Goal: Task Accomplishment & Management: Complete application form

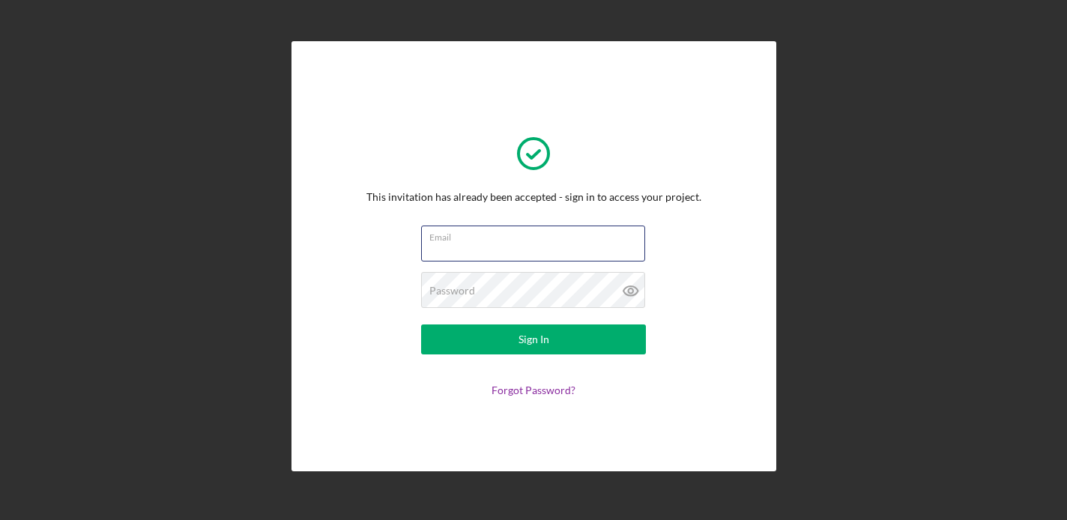
type input "[EMAIL_ADDRESS][DOMAIN_NAME]"
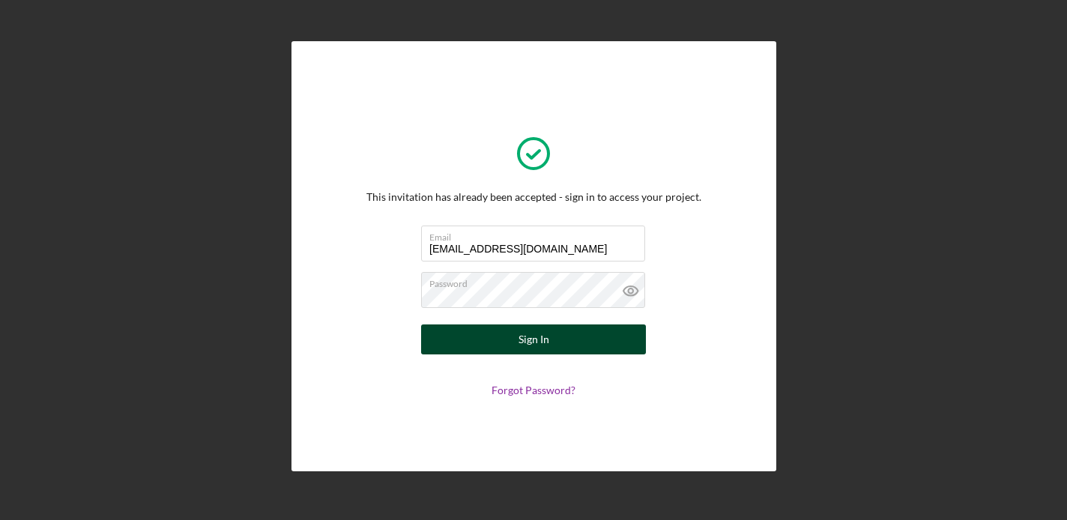
click at [540, 351] on div "Sign In" at bounding box center [533, 339] width 31 height 30
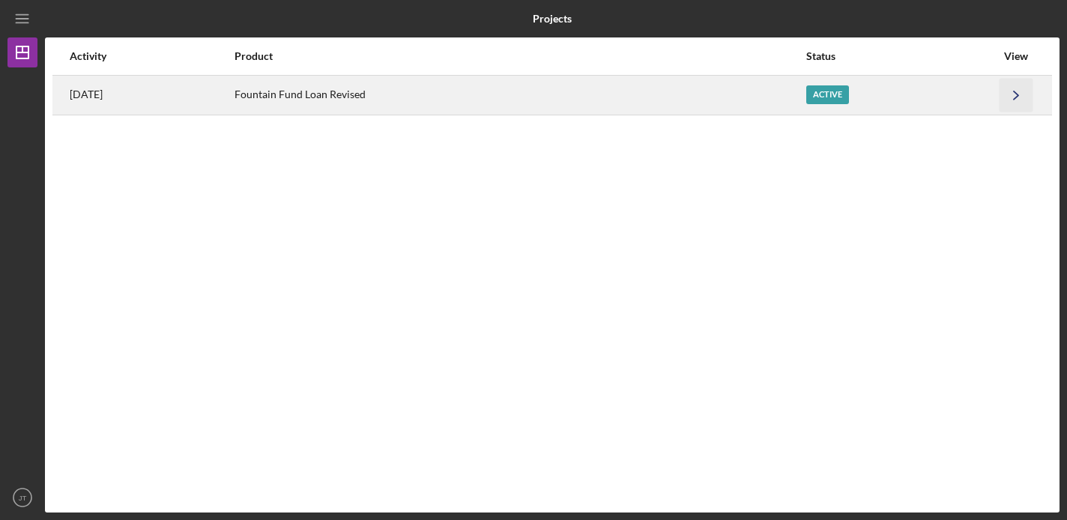
click at [1019, 98] on icon "Icon/Navigate" at bounding box center [1016, 95] width 34 height 34
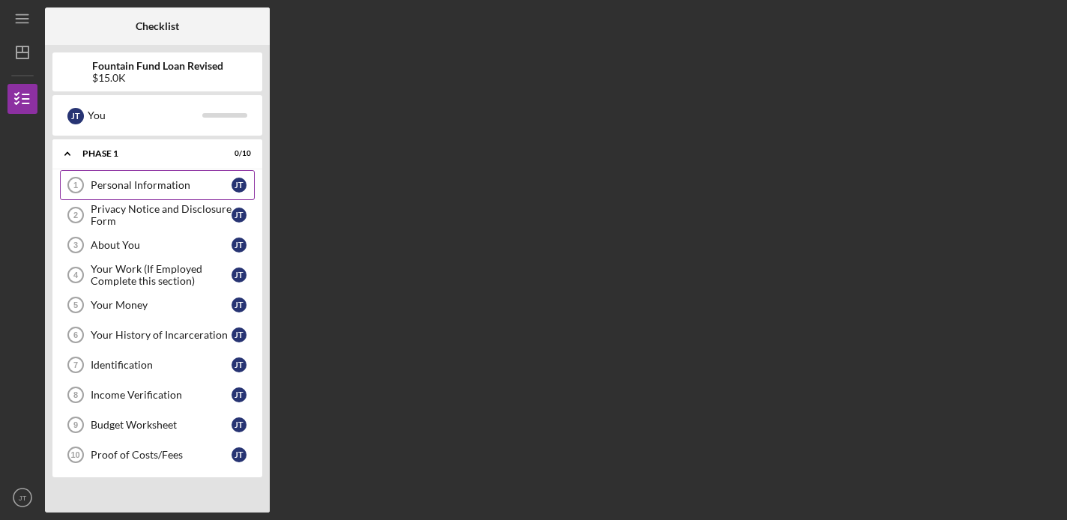
click at [189, 189] on div "Personal Information" at bounding box center [161, 185] width 141 height 12
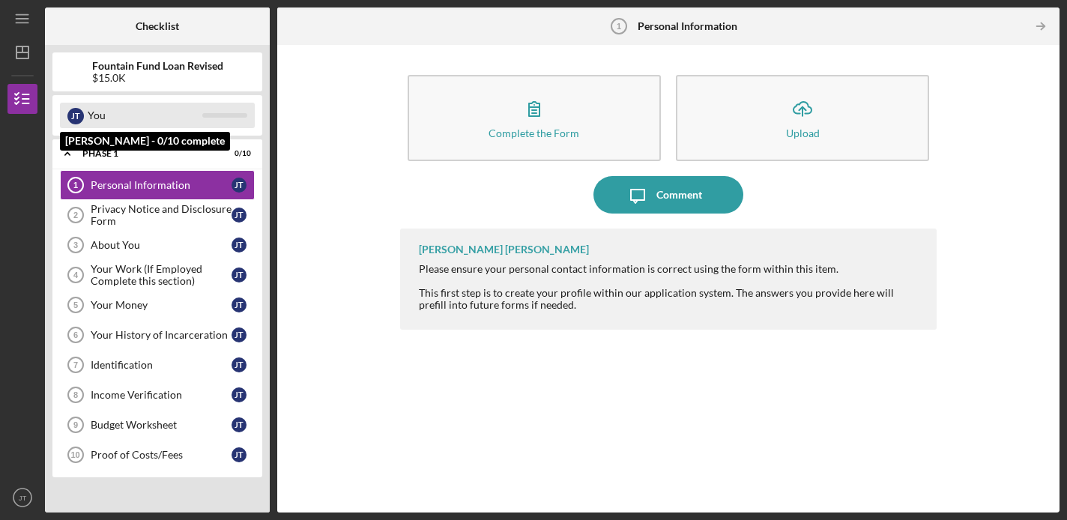
click at [77, 118] on div "[PERSON_NAME]" at bounding box center [75, 116] width 16 height 16
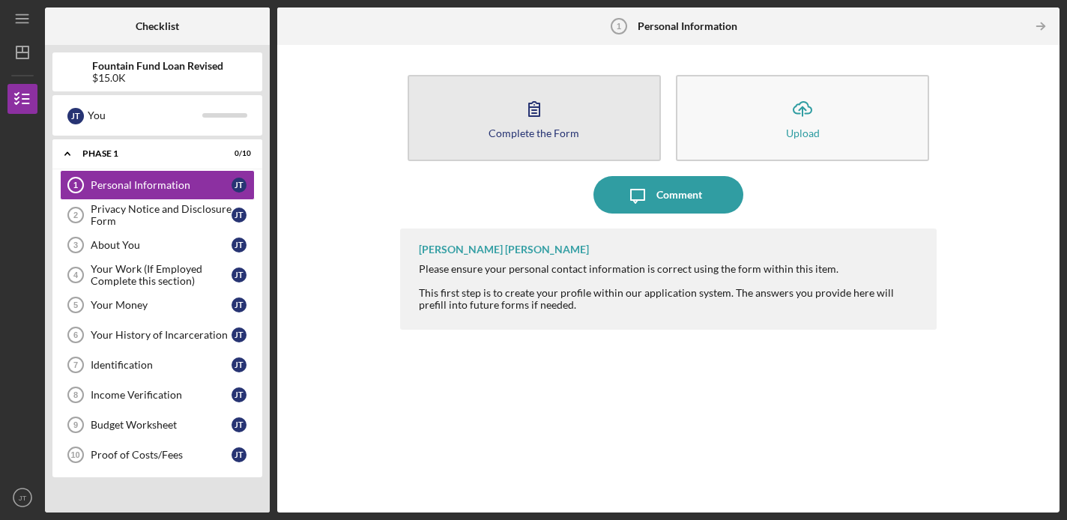
click at [544, 106] on icon "button" at bounding box center [533, 108] width 37 height 37
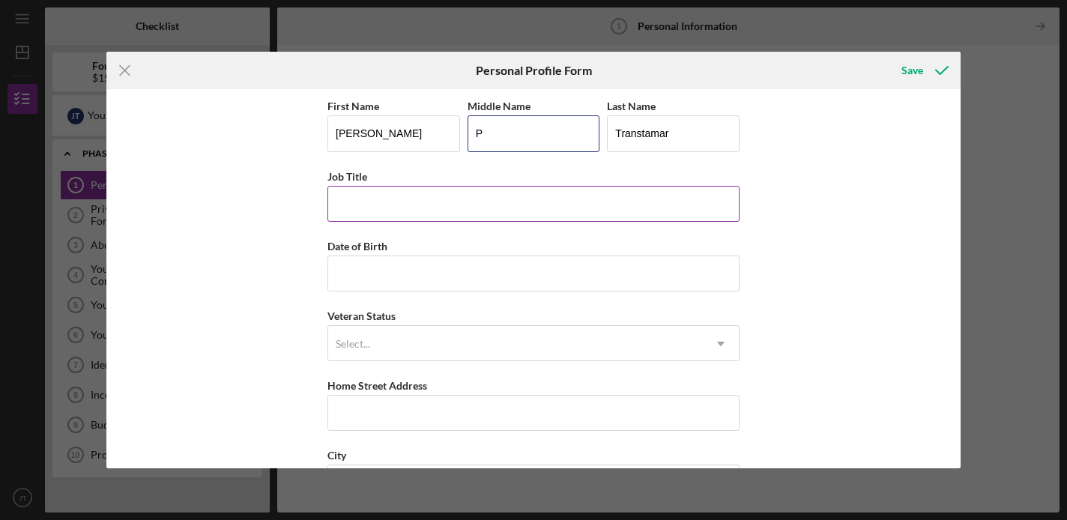
type input "P"
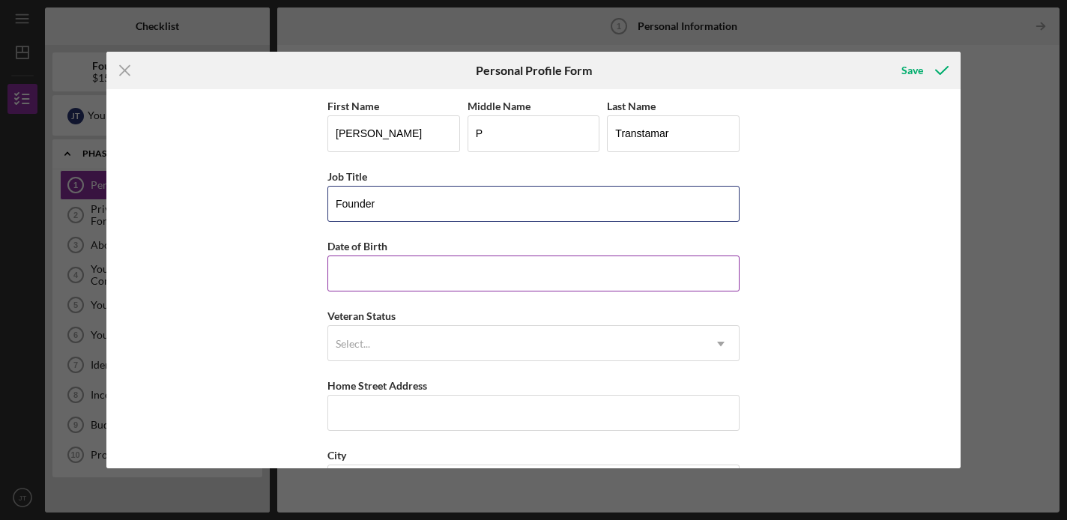
type input "Founder"
type input "[DATE]"
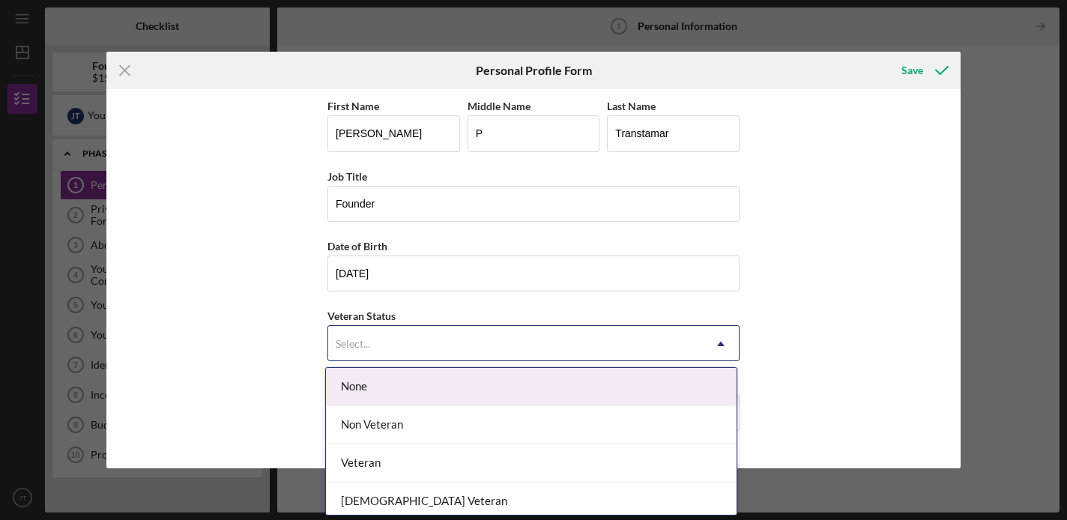
click at [466, 342] on div "Select..." at bounding box center [515, 344] width 375 height 34
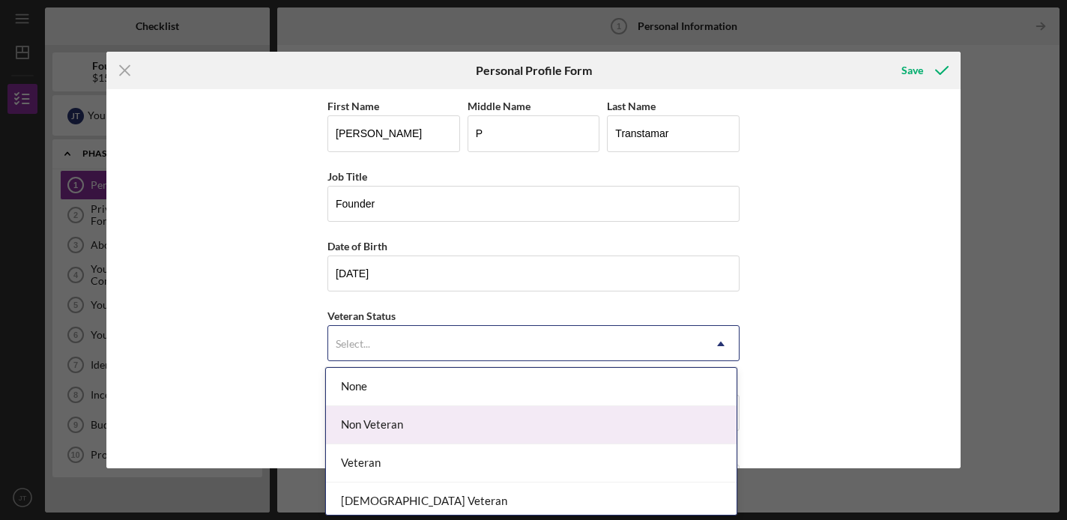
click at [446, 425] on div "Non Veteran" at bounding box center [531, 425] width 411 height 38
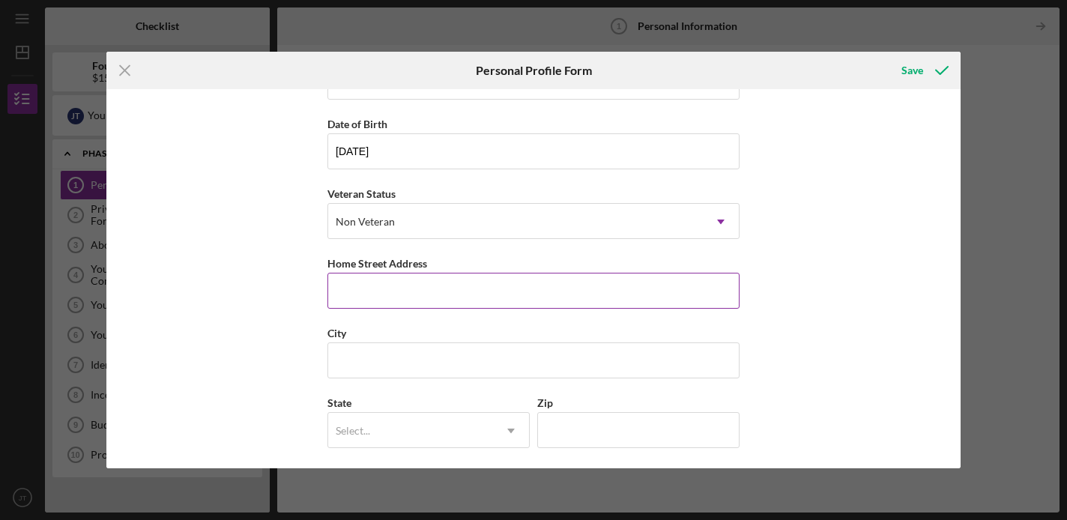
scroll to position [144, 0]
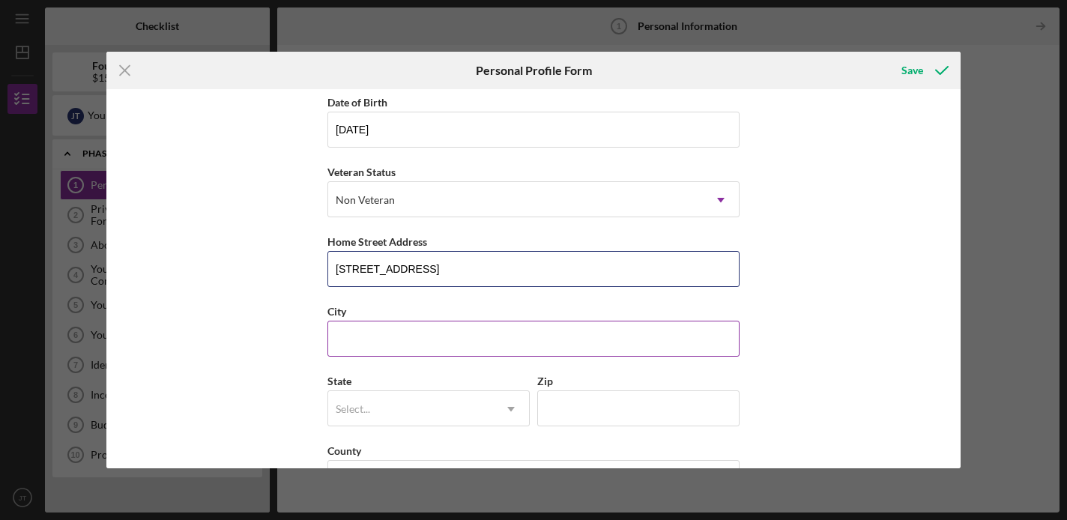
type input "[STREET_ADDRESS]"
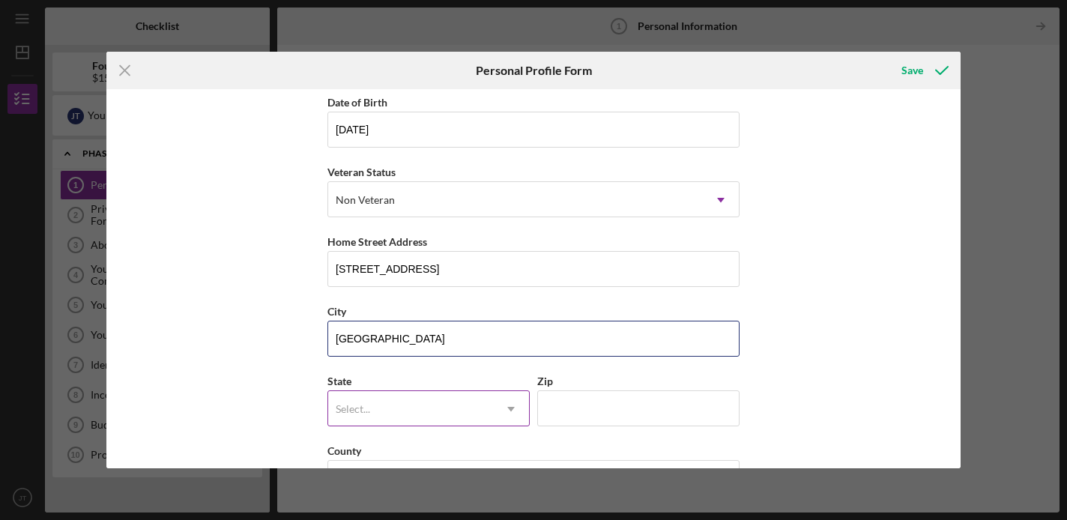
type input "[GEOGRAPHIC_DATA]"
click at [396, 410] on div "Select..." at bounding box center [410, 409] width 165 height 34
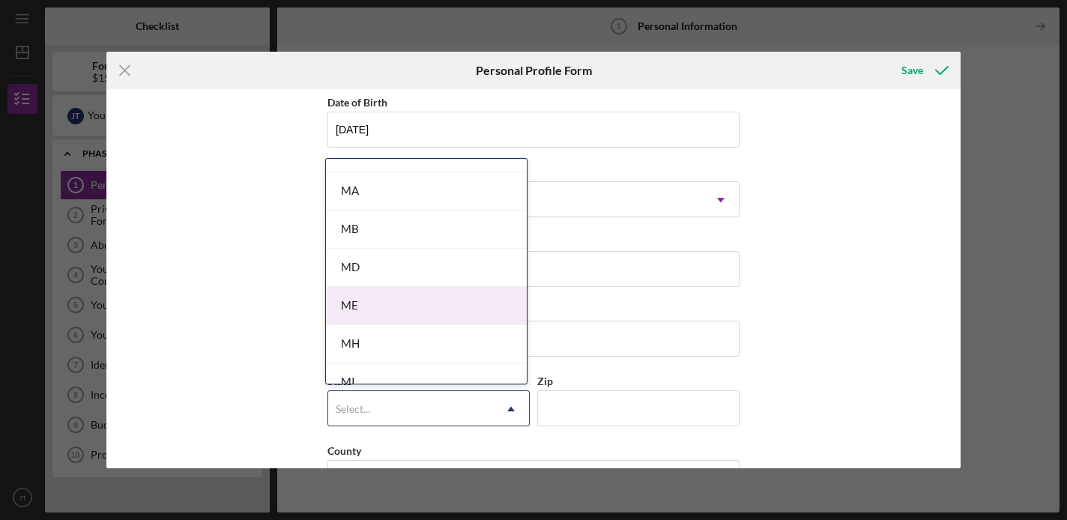
scroll to position [1053, 0]
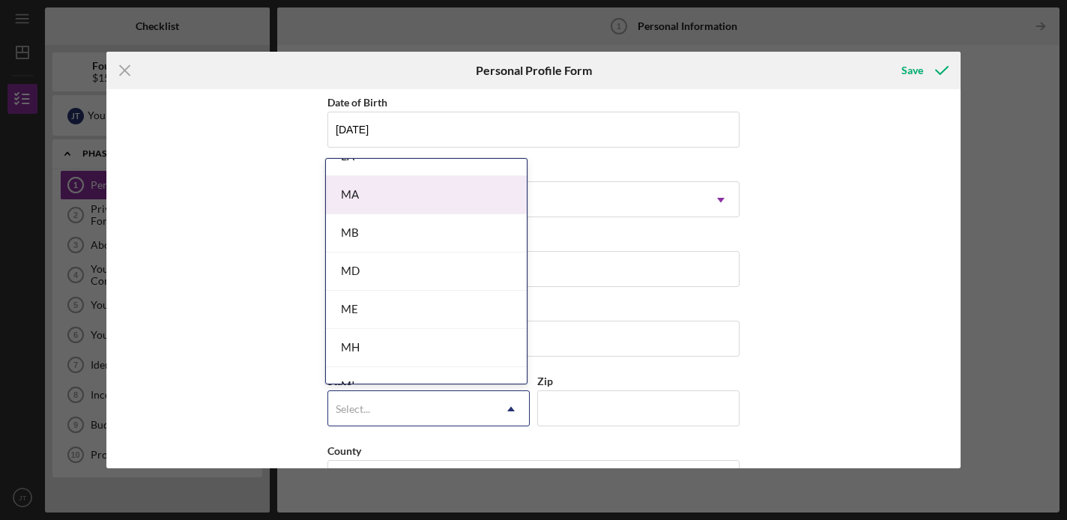
click at [431, 193] on div "MA" at bounding box center [426, 195] width 201 height 38
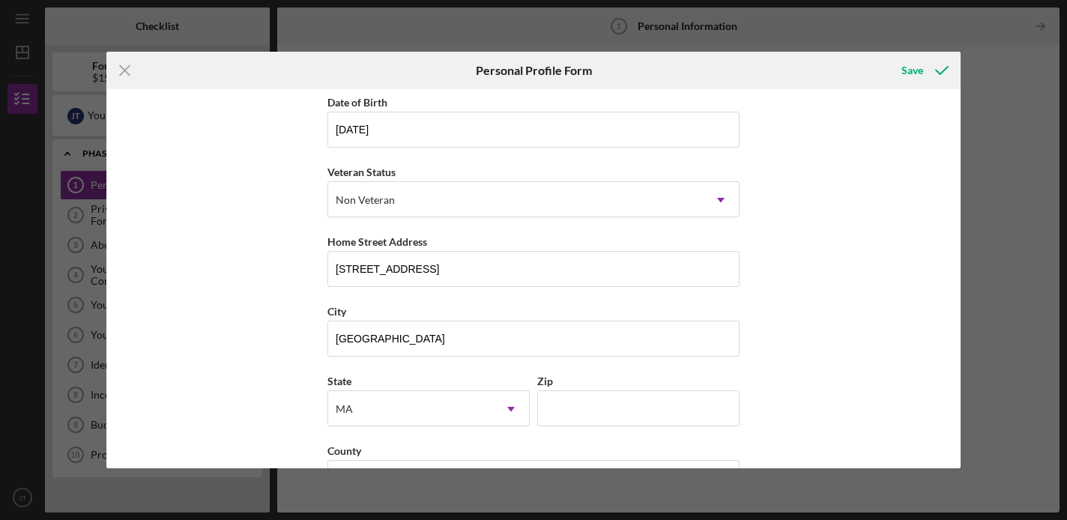
click at [640, 432] on div "State option MA, selected. MA Icon/Dropdown Arrow Zip" at bounding box center [533, 407] width 412 height 70
type input "02126"
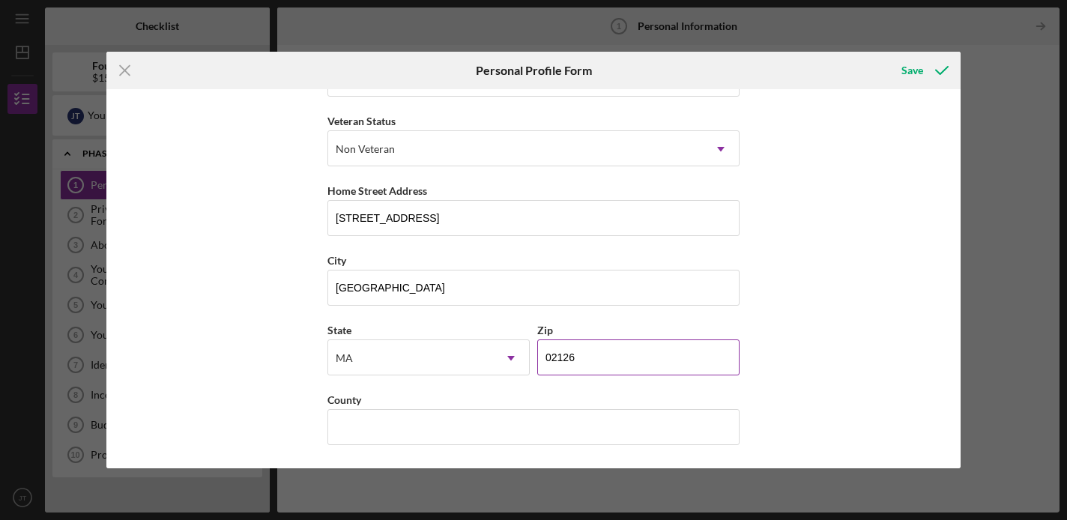
scroll to position [195, 0]
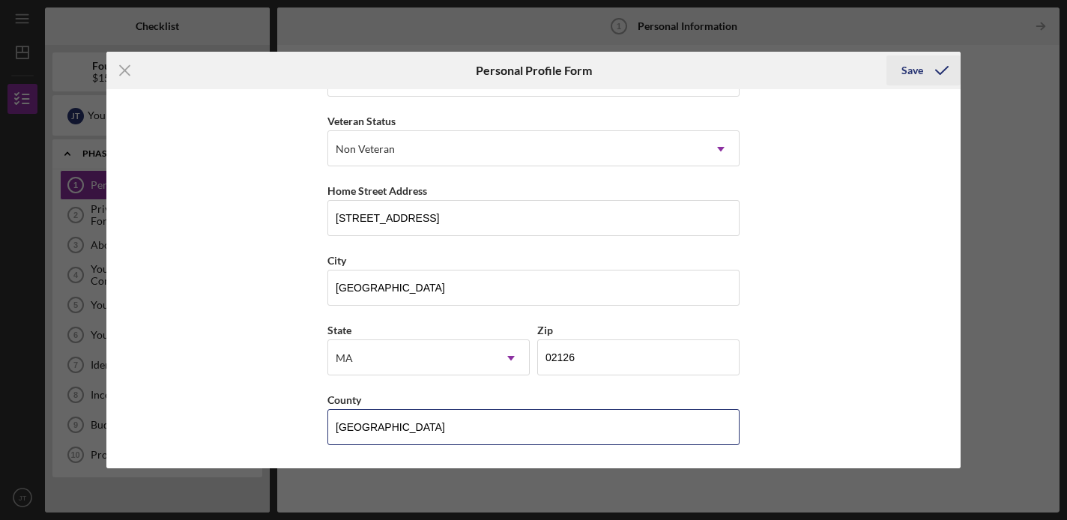
type input "[GEOGRAPHIC_DATA]"
click at [922, 78] on div "Save" at bounding box center [912, 70] width 22 height 30
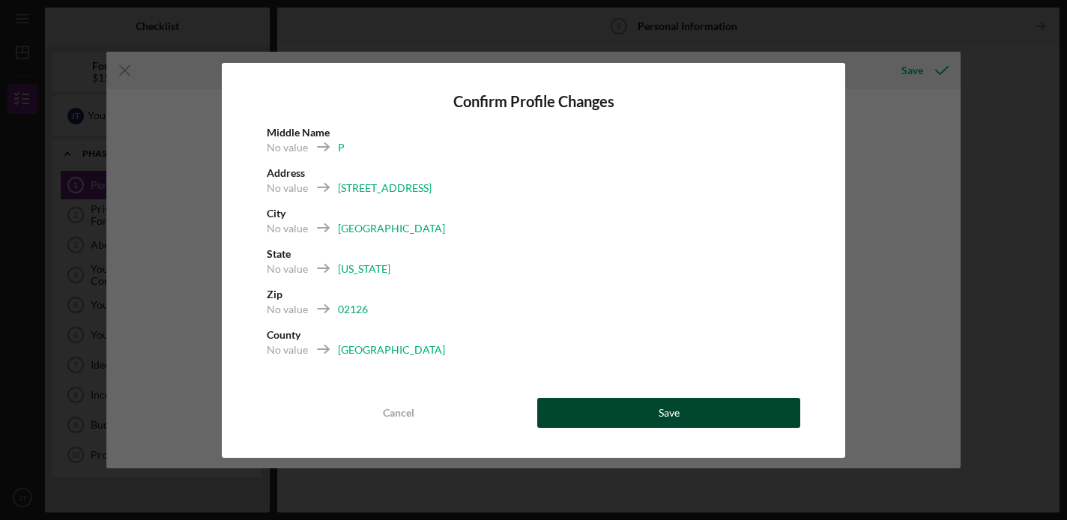
click at [671, 415] on div "Save" at bounding box center [669, 413] width 21 height 30
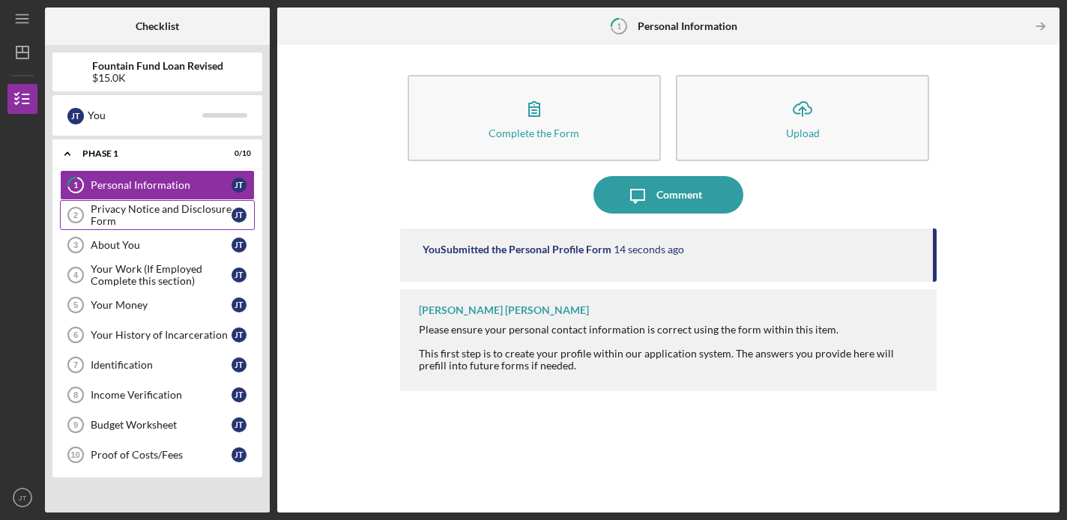
click at [181, 218] on div "Privacy Notice and Disclosure Form" at bounding box center [161, 215] width 141 height 24
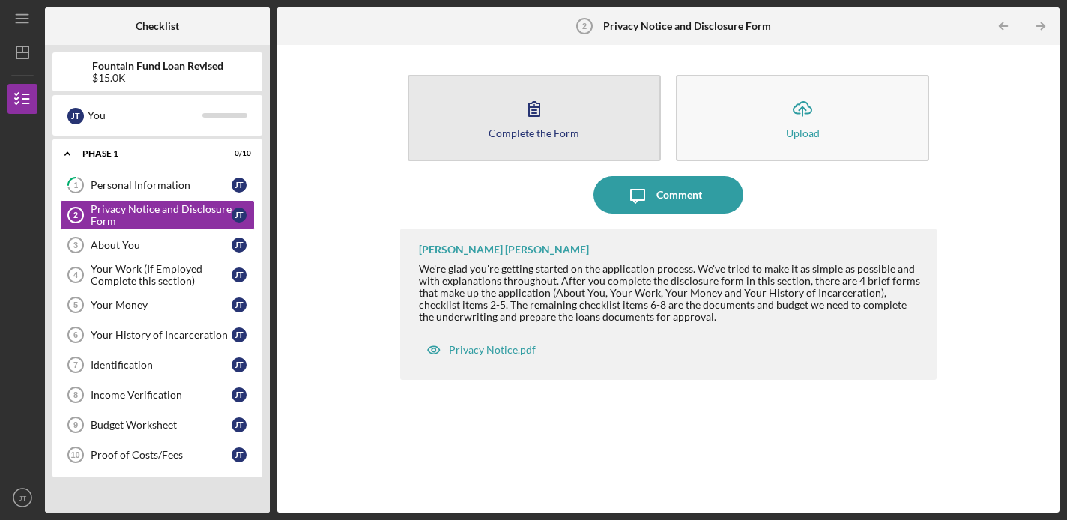
click at [544, 123] on icon "button" at bounding box center [533, 108] width 37 height 37
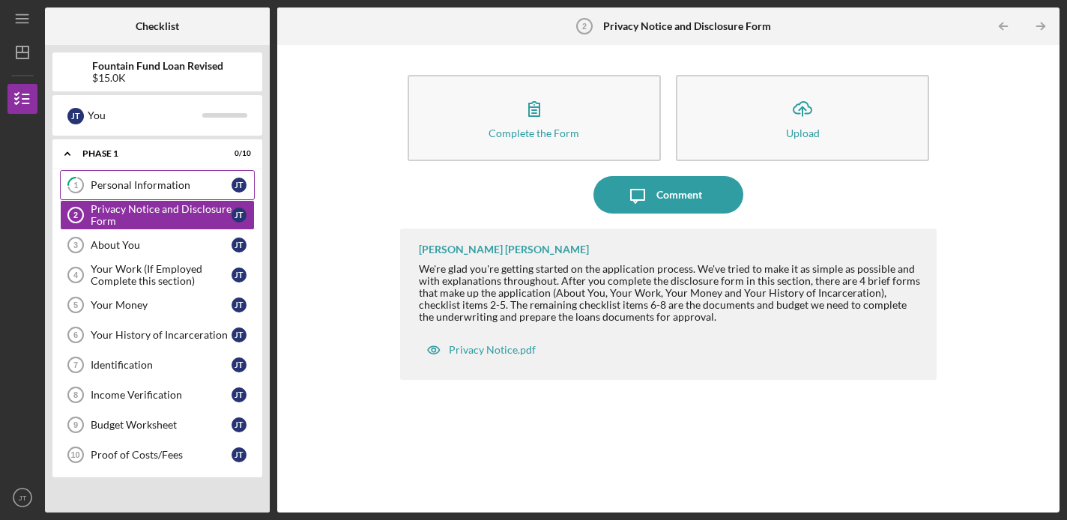
click at [154, 184] on div "Personal Information" at bounding box center [161, 185] width 141 height 12
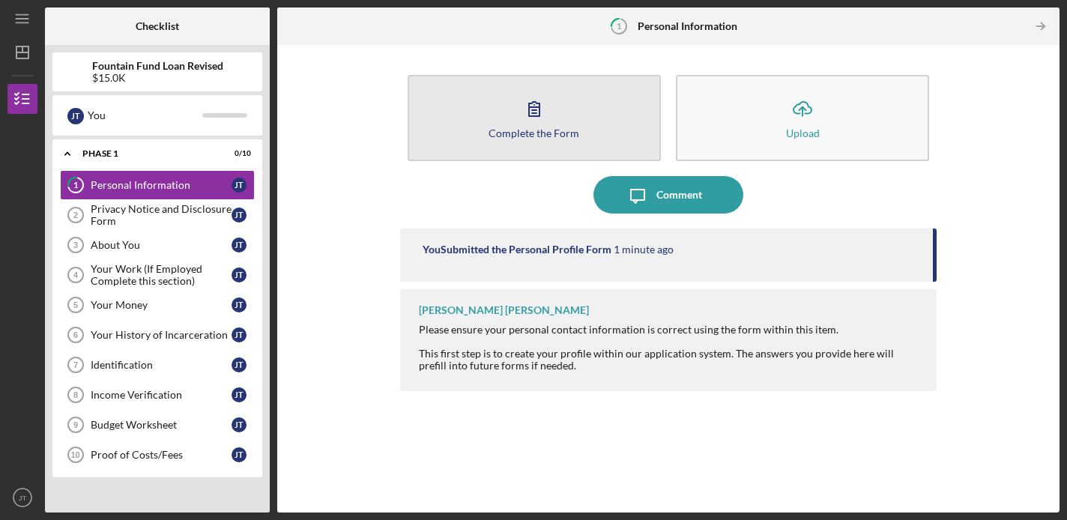
click at [536, 133] on div "Complete the Form" at bounding box center [533, 132] width 91 height 11
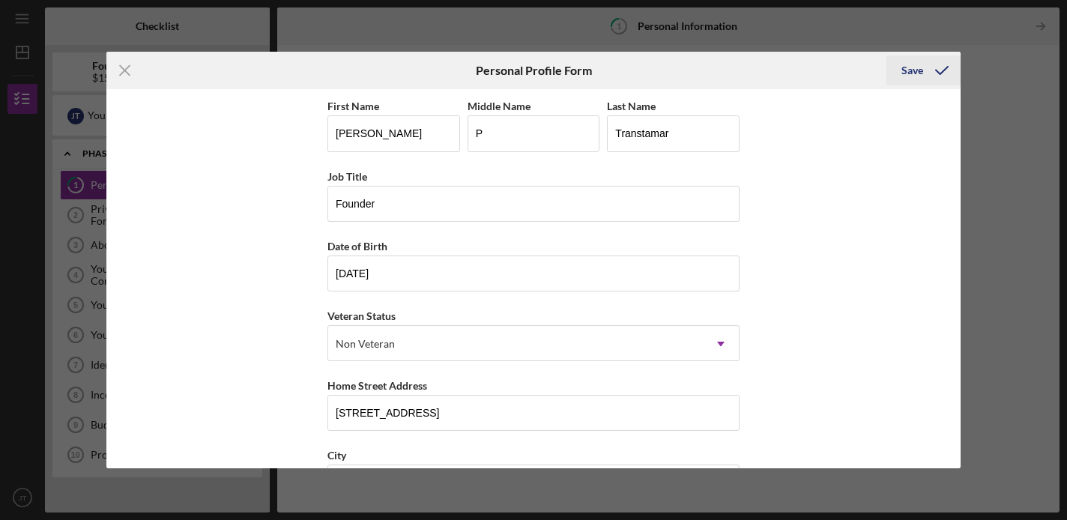
click at [915, 71] on div "Save" at bounding box center [912, 70] width 22 height 30
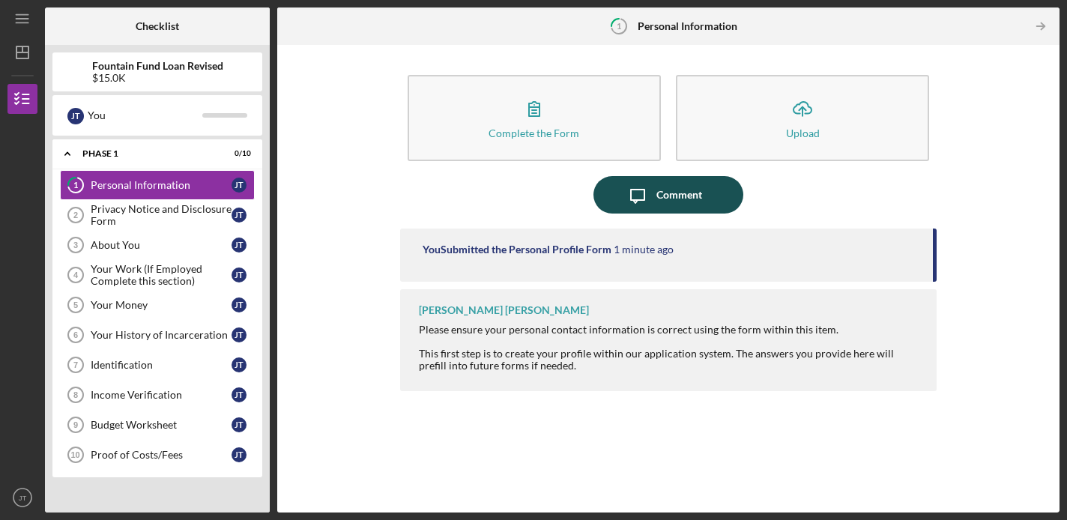
click at [679, 203] on div "Comment" at bounding box center [679, 194] width 46 height 37
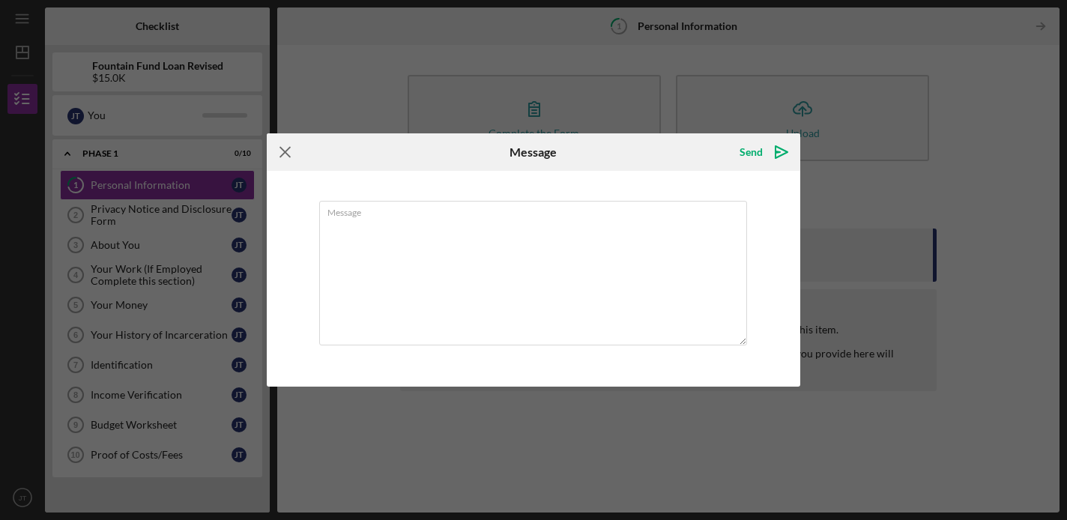
click at [281, 153] on icon "Icon/Menu Close" at bounding box center [285, 151] width 37 height 37
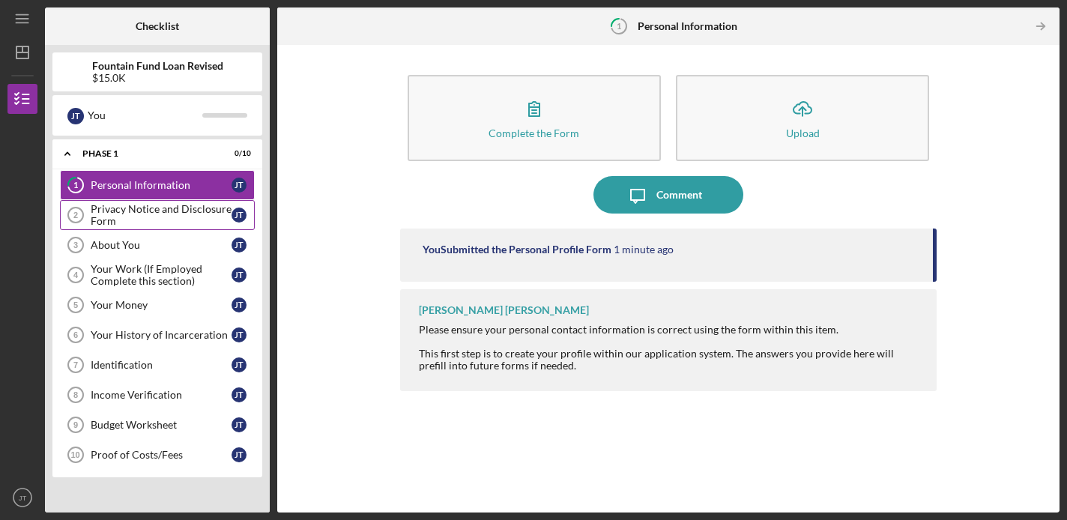
click at [173, 219] on div "Privacy Notice and Disclosure Form" at bounding box center [161, 215] width 141 height 24
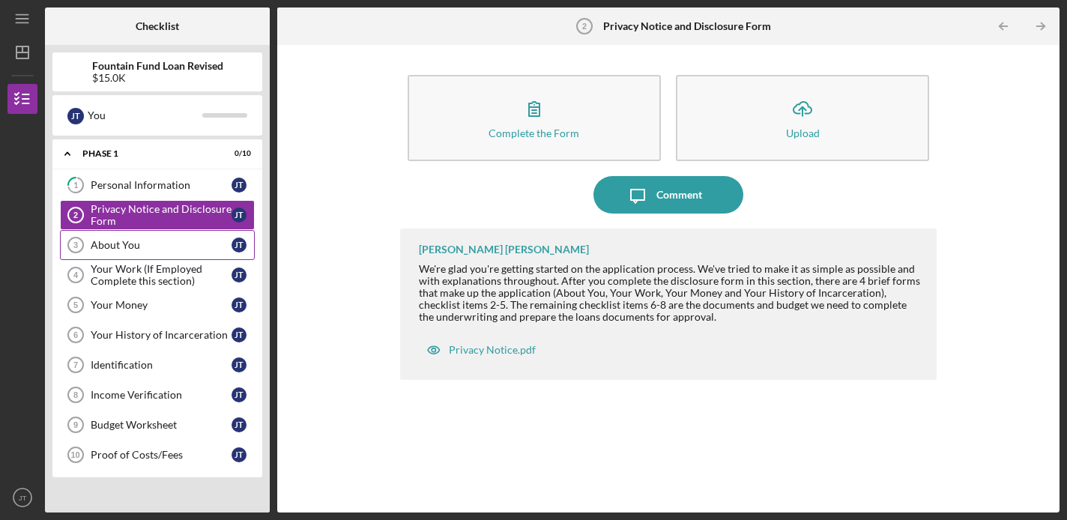
click at [163, 248] on div "About You" at bounding box center [161, 245] width 141 height 12
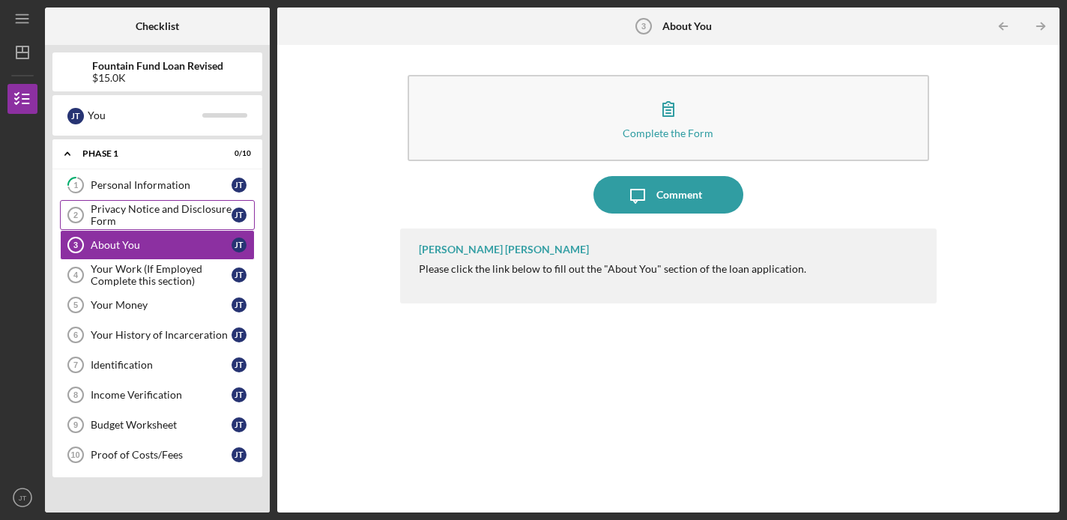
click at [166, 218] on div "Privacy Notice and Disclosure Form" at bounding box center [161, 215] width 141 height 24
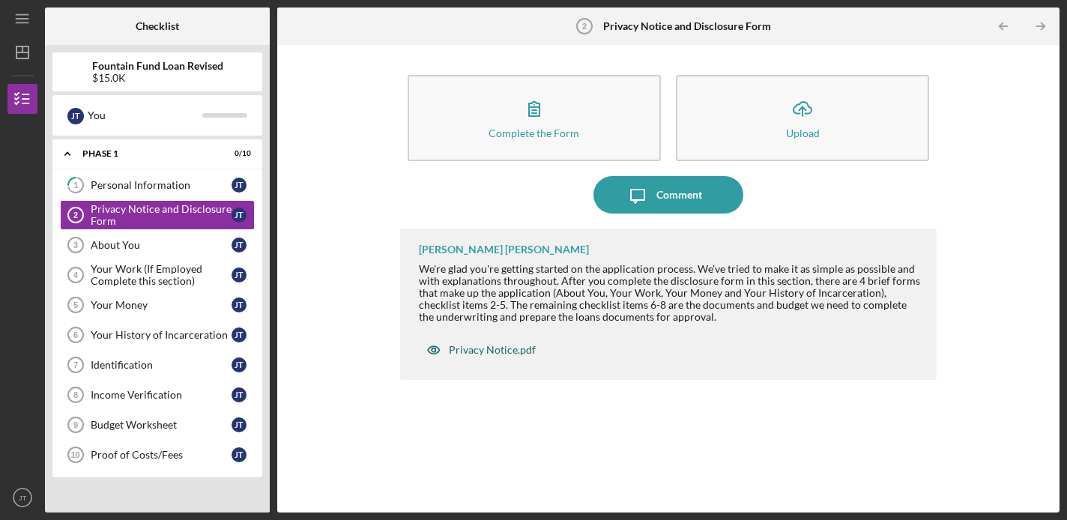
click at [495, 347] on div "Privacy Notice.pdf" at bounding box center [492, 350] width 87 height 12
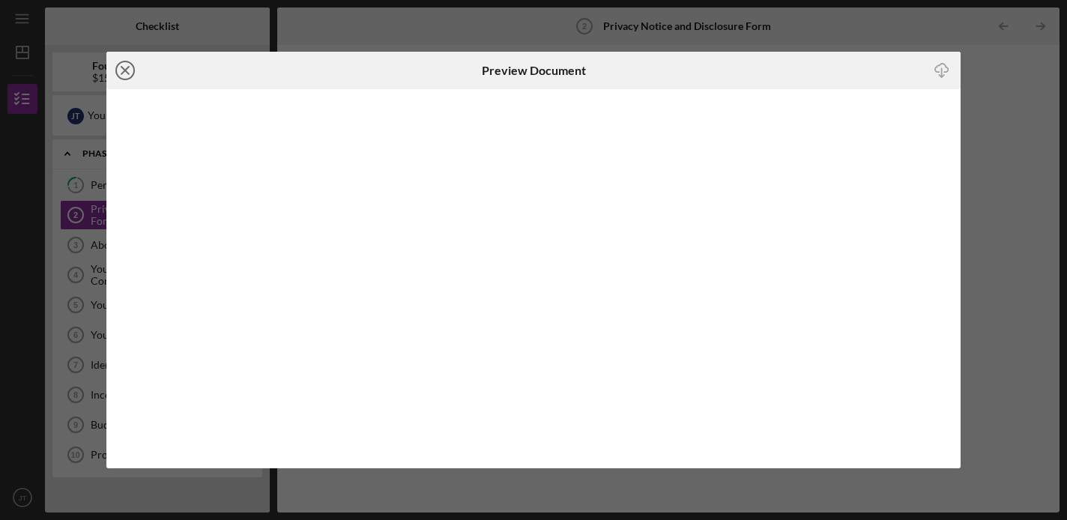
click at [128, 73] on line at bounding box center [124, 70] width 7 height 7
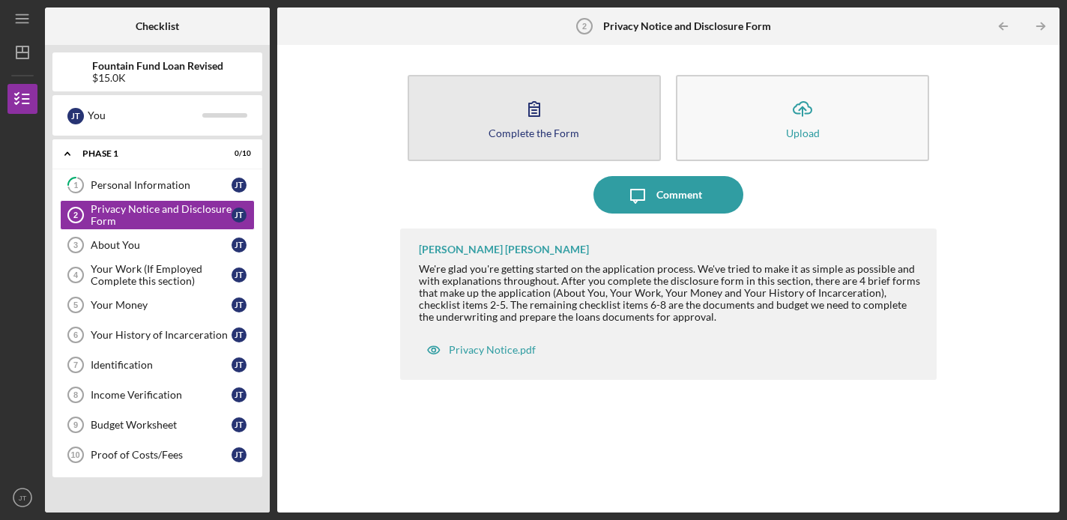
click at [508, 127] on div "Complete the Form" at bounding box center [533, 132] width 91 height 11
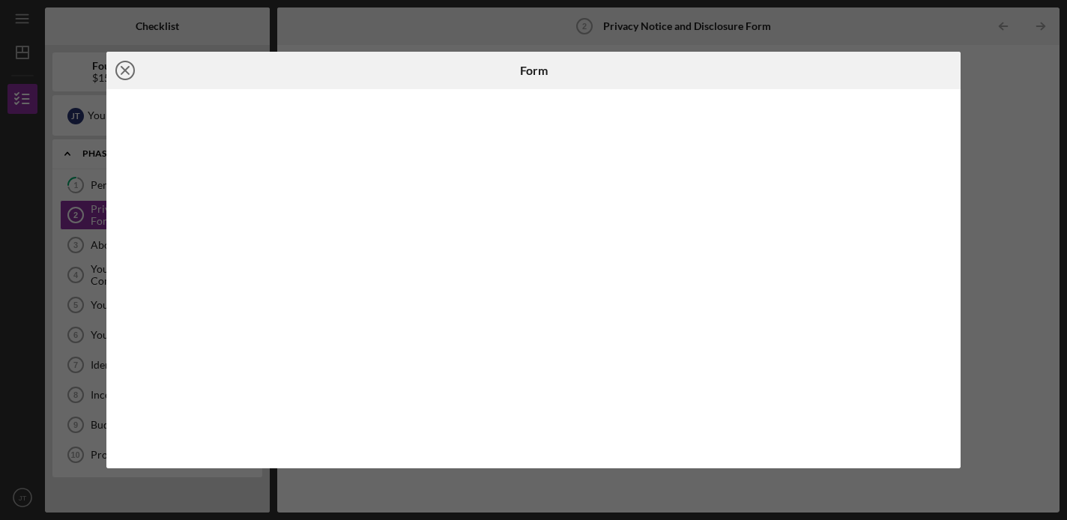
click at [132, 67] on icon "Icon/Close" at bounding box center [124, 70] width 37 height 37
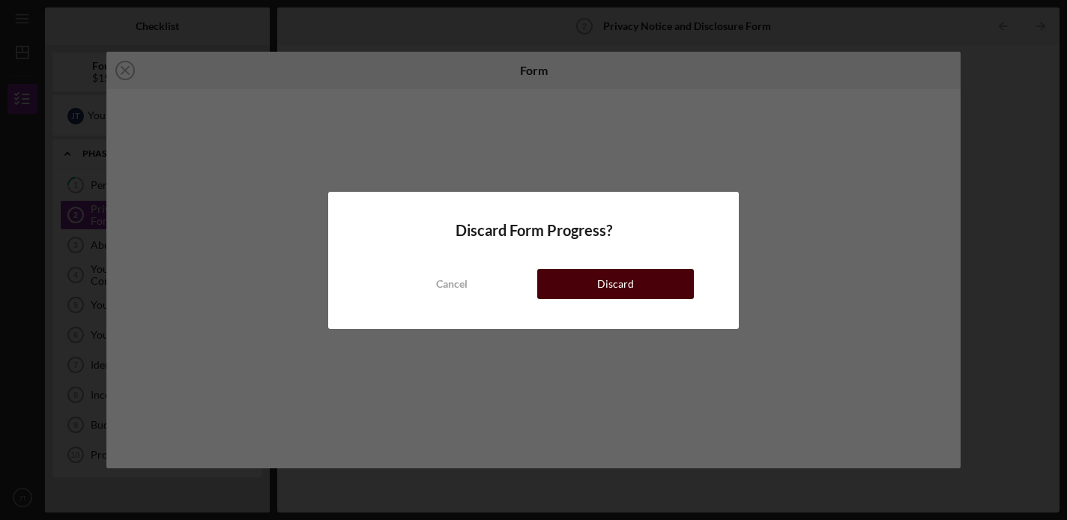
click at [614, 289] on div "Discard" at bounding box center [615, 284] width 37 height 30
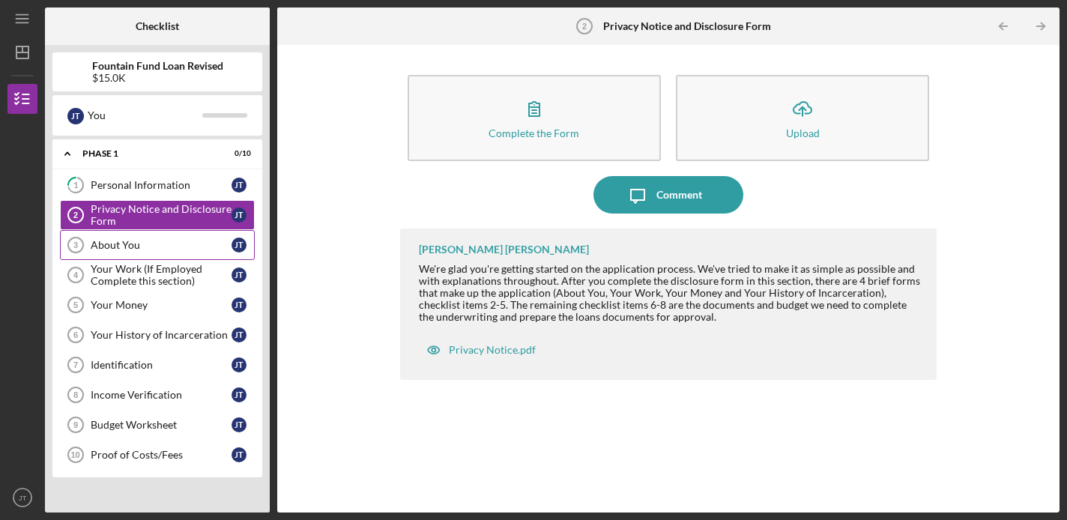
click at [203, 252] on link "About You 3 About You [PERSON_NAME]" at bounding box center [157, 245] width 195 height 30
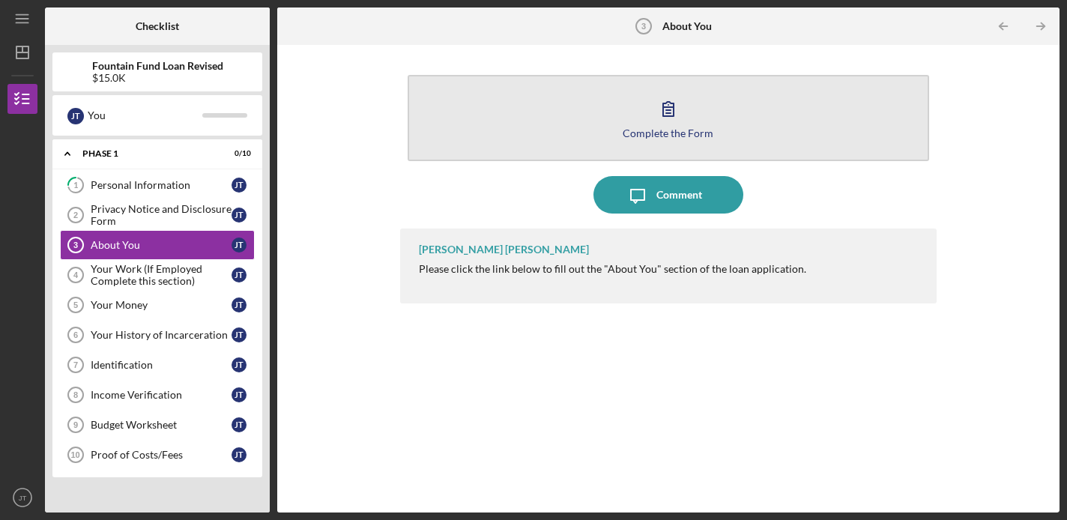
click at [621, 118] on button "Complete the Form Form" at bounding box center [669, 118] width 522 height 86
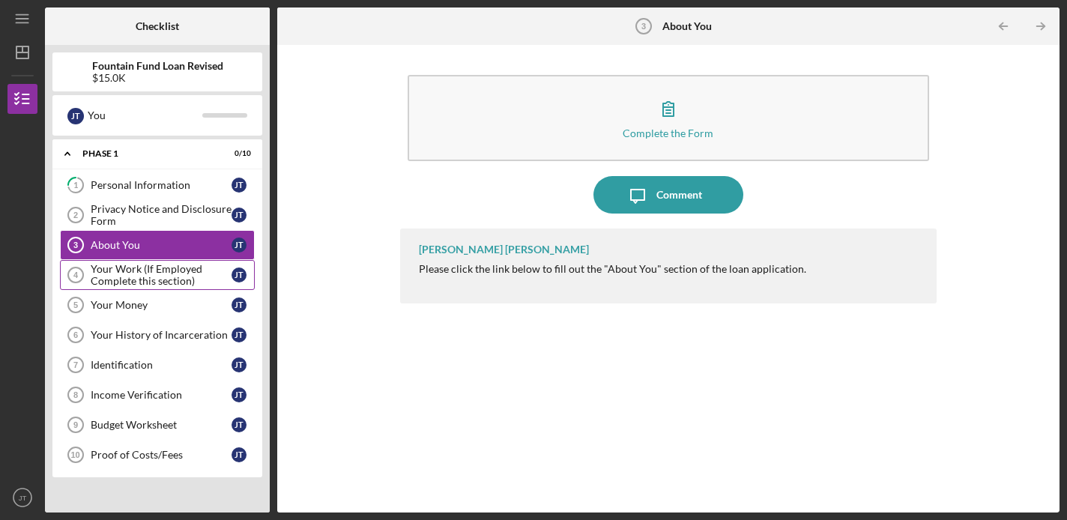
click at [160, 279] on div "Your Work (If Employed Complete this section)" at bounding box center [161, 275] width 141 height 24
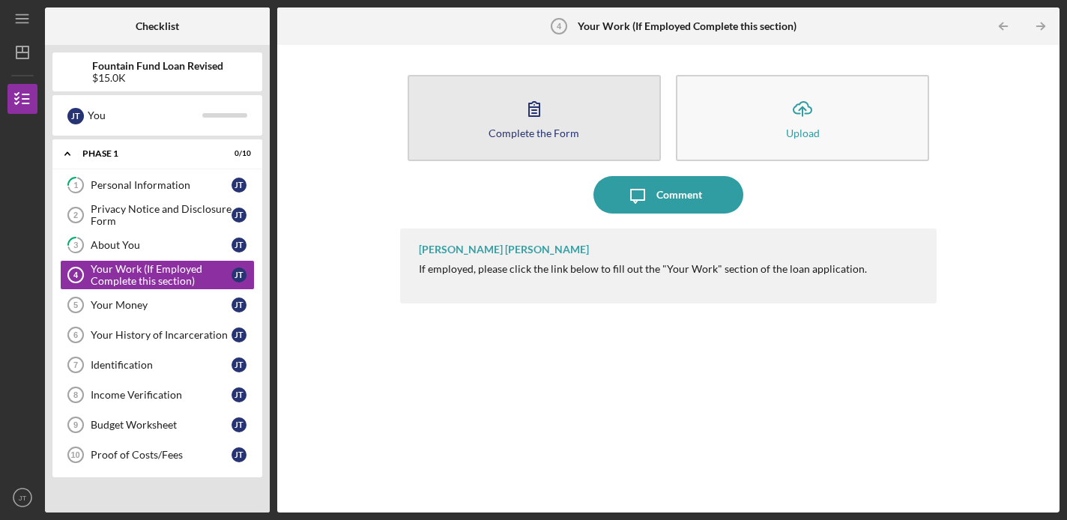
click at [546, 115] on icon "button" at bounding box center [533, 108] width 37 height 37
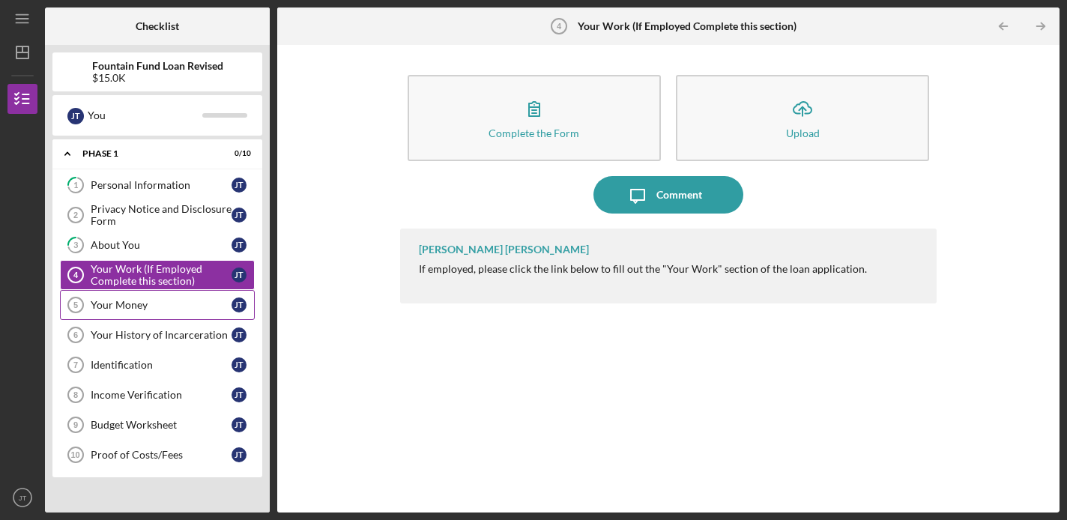
click at [140, 306] on div "Your Money" at bounding box center [161, 305] width 141 height 12
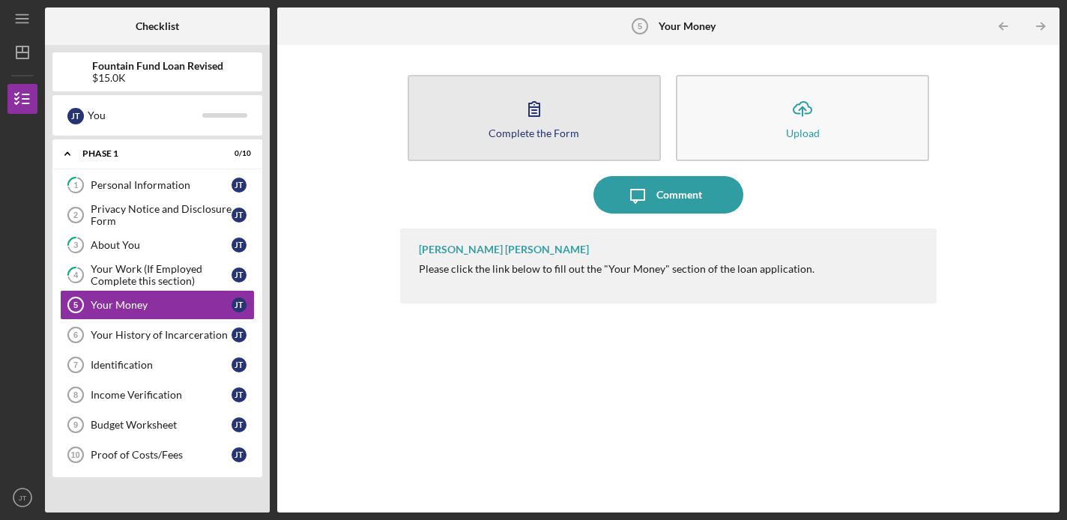
click at [528, 119] on icon "button" at bounding box center [533, 108] width 37 height 37
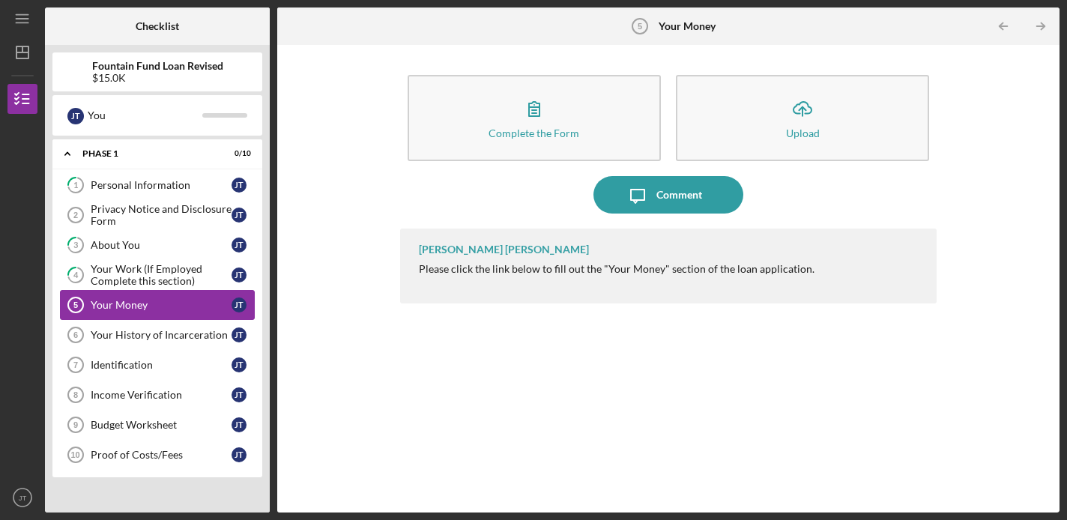
click at [143, 309] on div "Your Money" at bounding box center [161, 305] width 141 height 12
click at [118, 301] on div "Your Money" at bounding box center [161, 305] width 141 height 12
click at [144, 339] on div "Your History of Incarceration" at bounding box center [161, 335] width 141 height 12
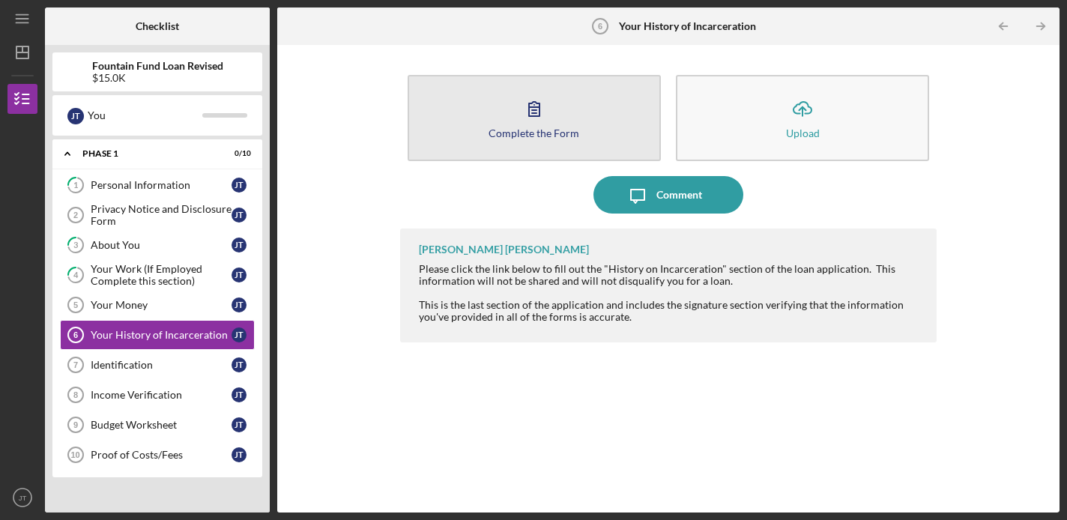
click at [517, 109] on icon "button" at bounding box center [533, 108] width 37 height 37
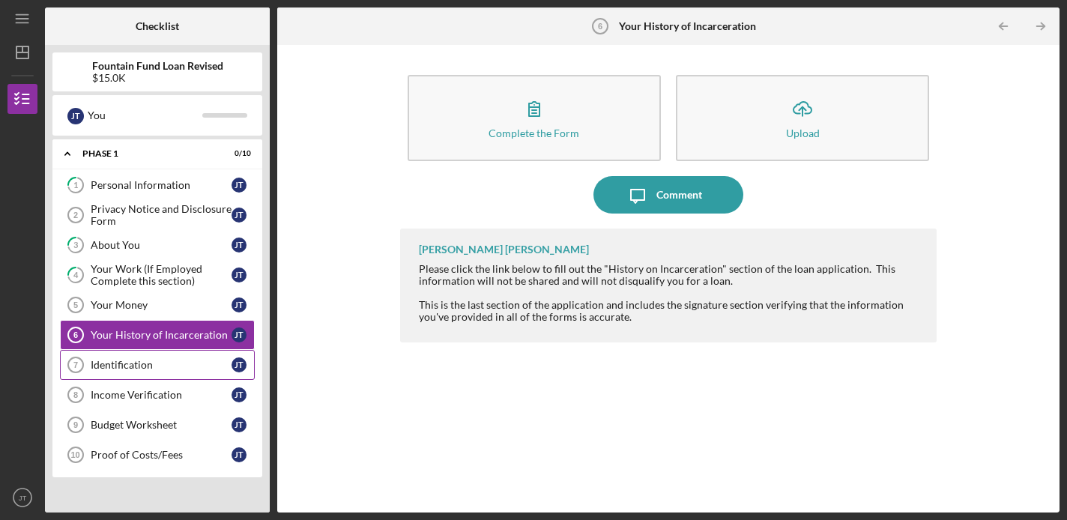
click at [189, 358] on link "Identification 7 Identification [PERSON_NAME]" at bounding box center [157, 365] width 195 height 30
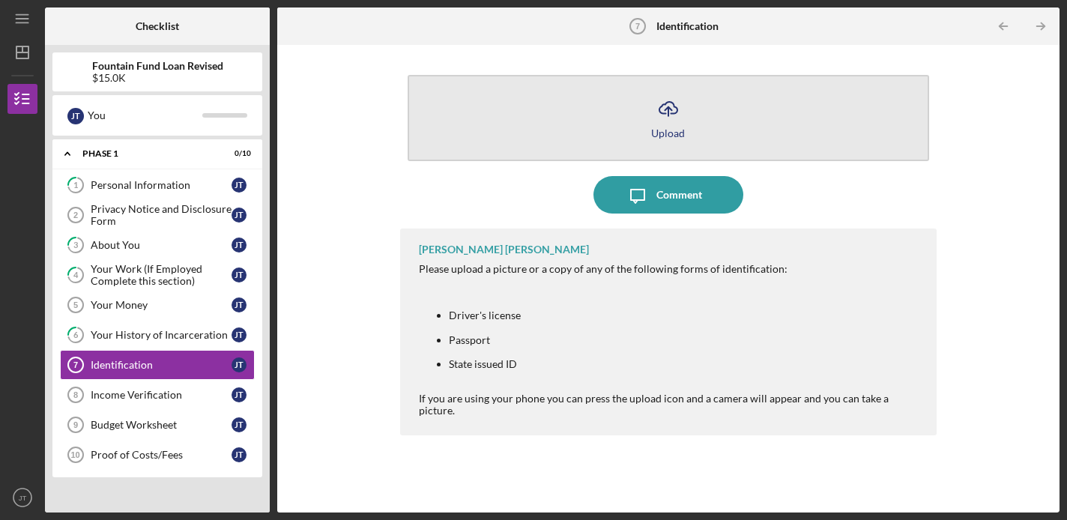
click at [685, 115] on icon "Icon/Upload" at bounding box center [668, 108] width 37 height 37
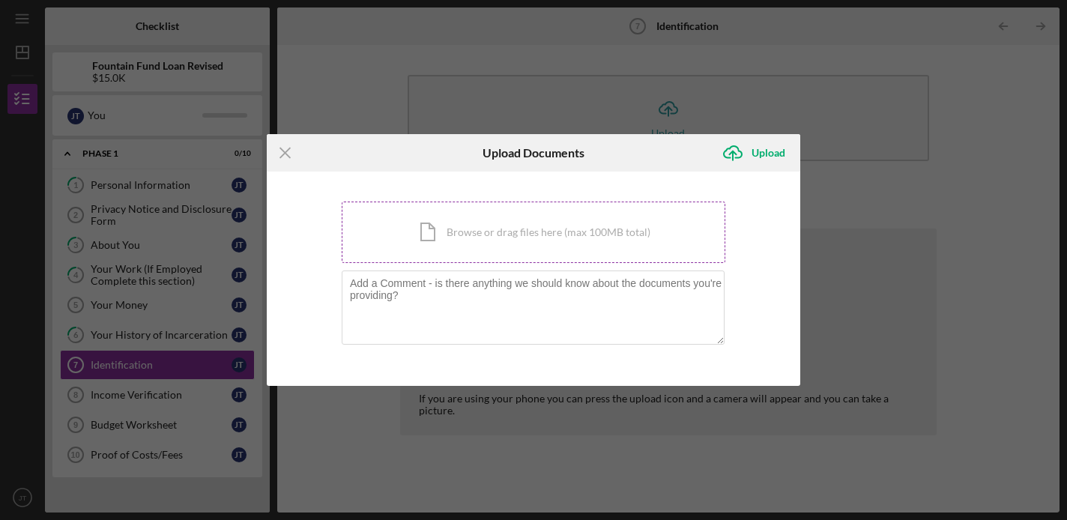
click at [496, 231] on div "Icon/Document Browse or drag files here (max 100MB total) Tap to choose files o…" at bounding box center [534, 232] width 384 height 61
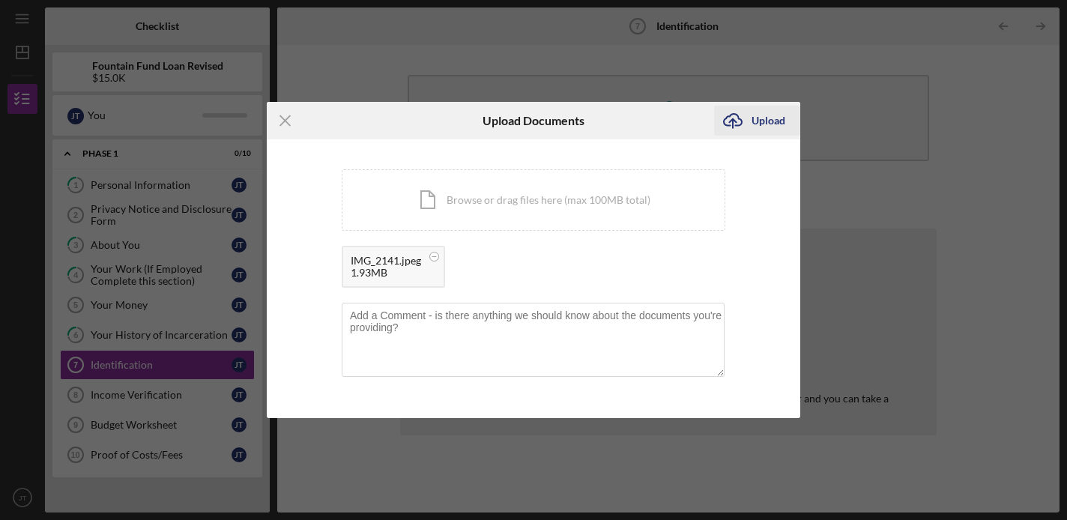
click at [761, 125] on div "Upload" at bounding box center [768, 121] width 34 height 30
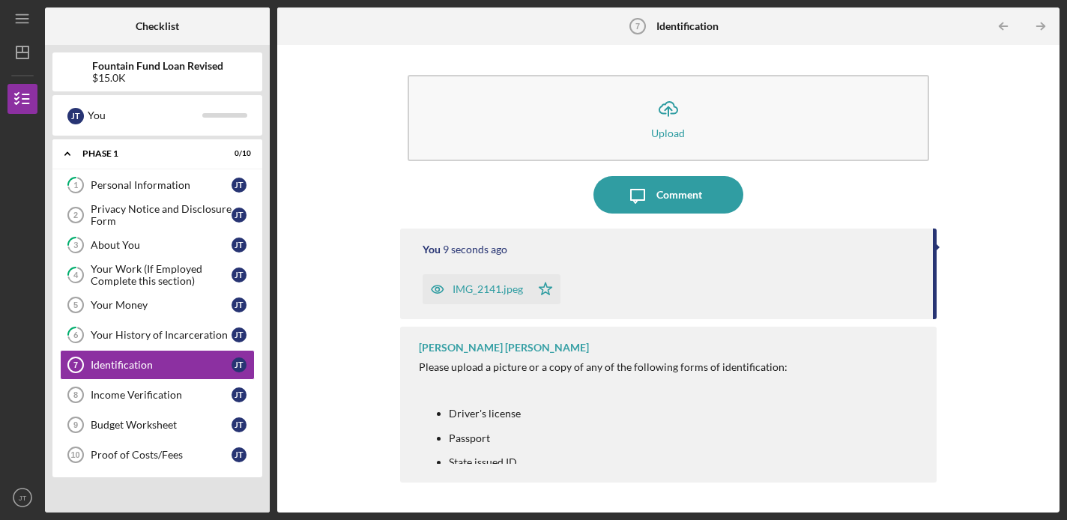
click at [850, 268] on div "IMG_2141.jpeg Icon/Star" at bounding box center [671, 285] width 496 height 37
click at [815, 336] on div "[PERSON_NAME] [PERSON_NAME] Please upload a picture or a copy of any of the fol…" at bounding box center [668, 405] width 537 height 156
click at [175, 395] on div "Income Verification" at bounding box center [161, 395] width 141 height 12
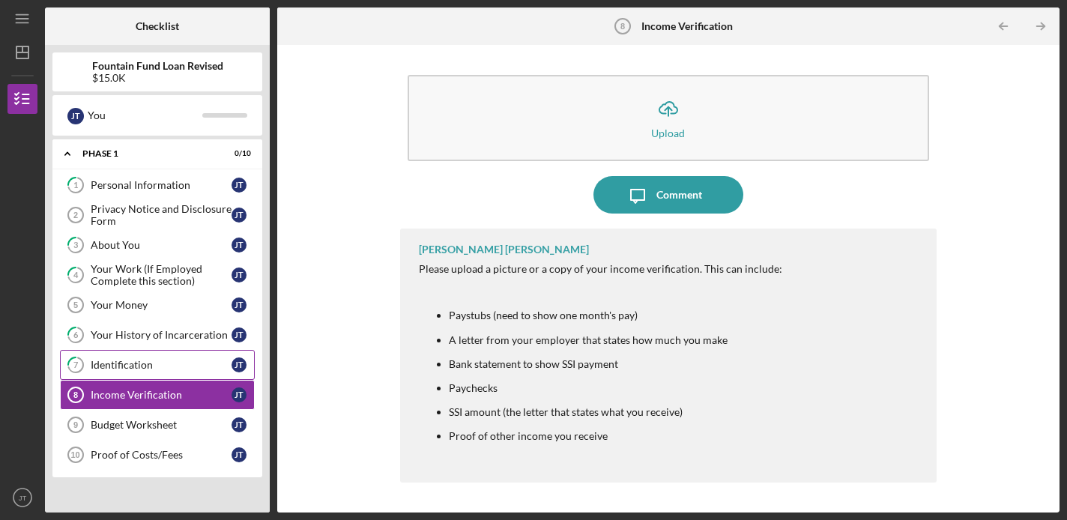
click at [189, 363] on div "Identification" at bounding box center [161, 365] width 141 height 12
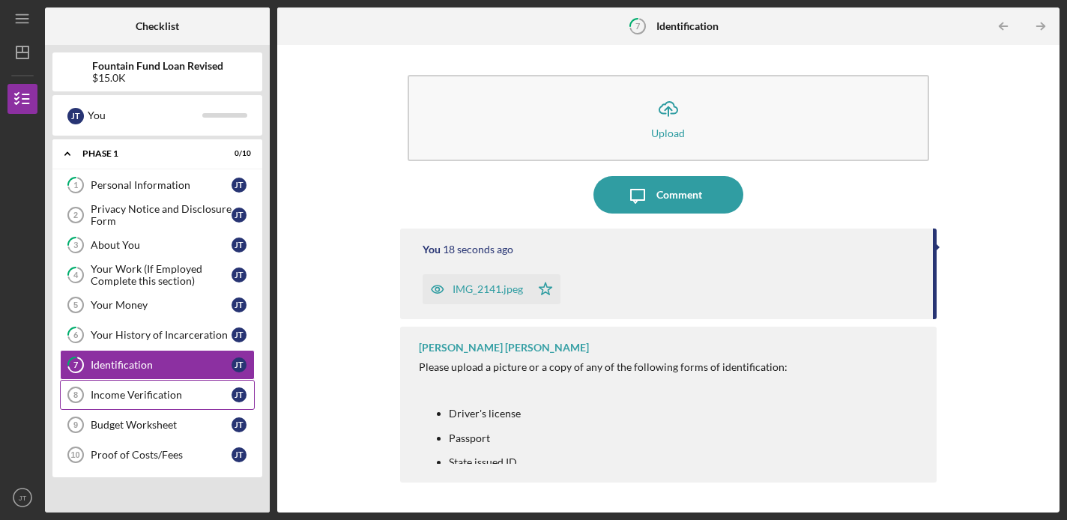
click at [174, 391] on div "Income Verification" at bounding box center [161, 395] width 141 height 12
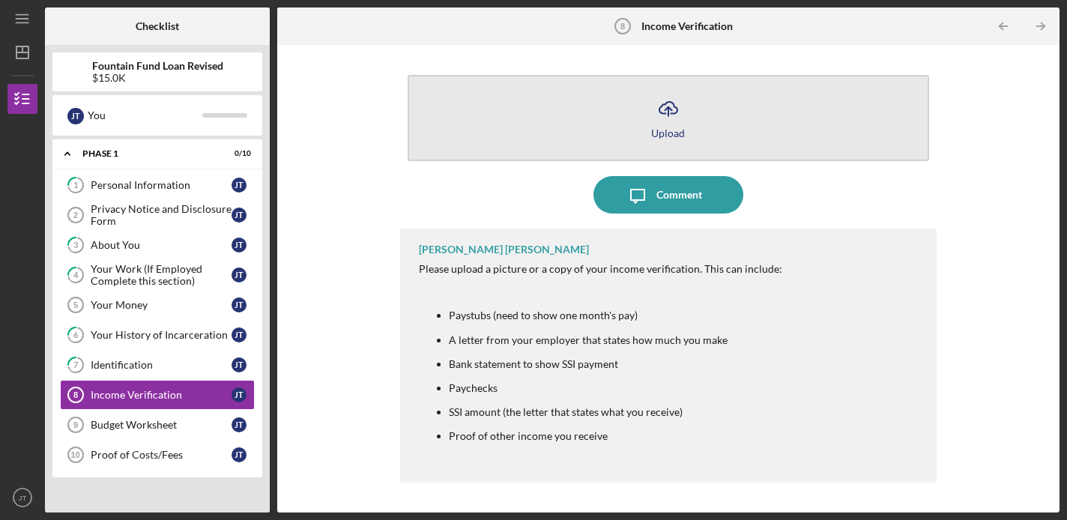
click at [671, 117] on icon "Icon/Upload" at bounding box center [668, 108] width 37 height 37
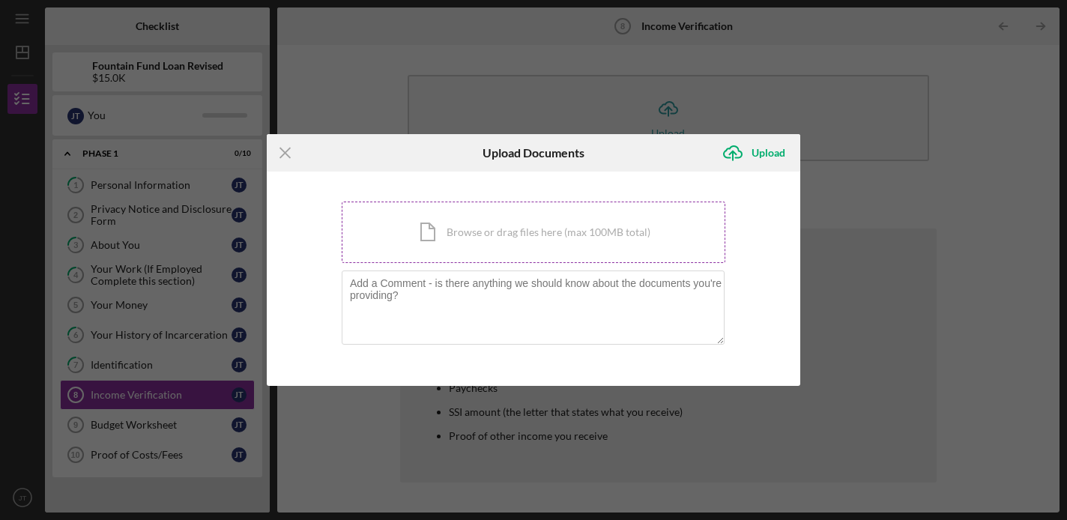
click at [531, 234] on div "Icon/Document Browse or drag files here (max 100MB total) Tap to choose files o…" at bounding box center [534, 232] width 384 height 61
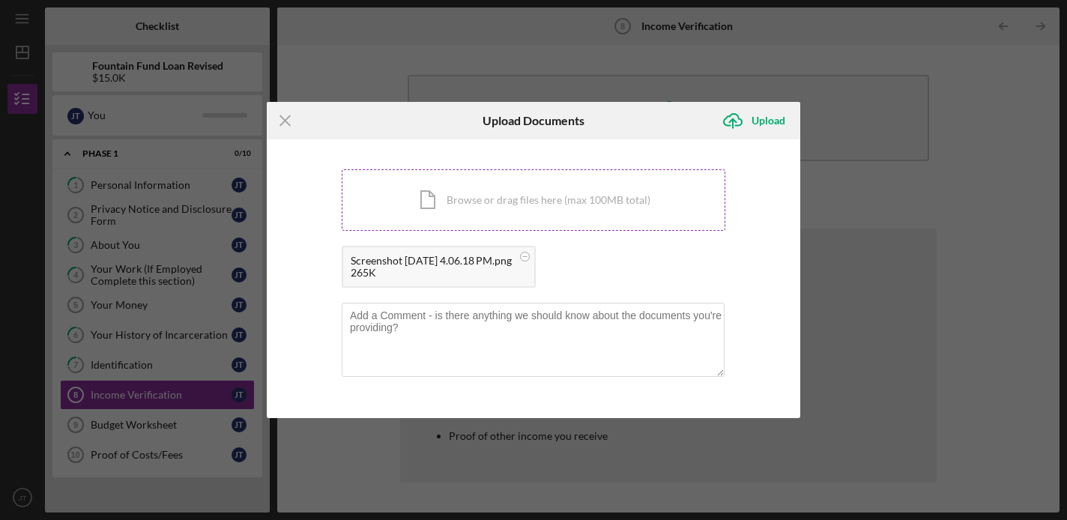
click at [605, 202] on div "Icon/Document Browse or drag files here (max 100MB total) Tap to choose files o…" at bounding box center [534, 199] width 384 height 61
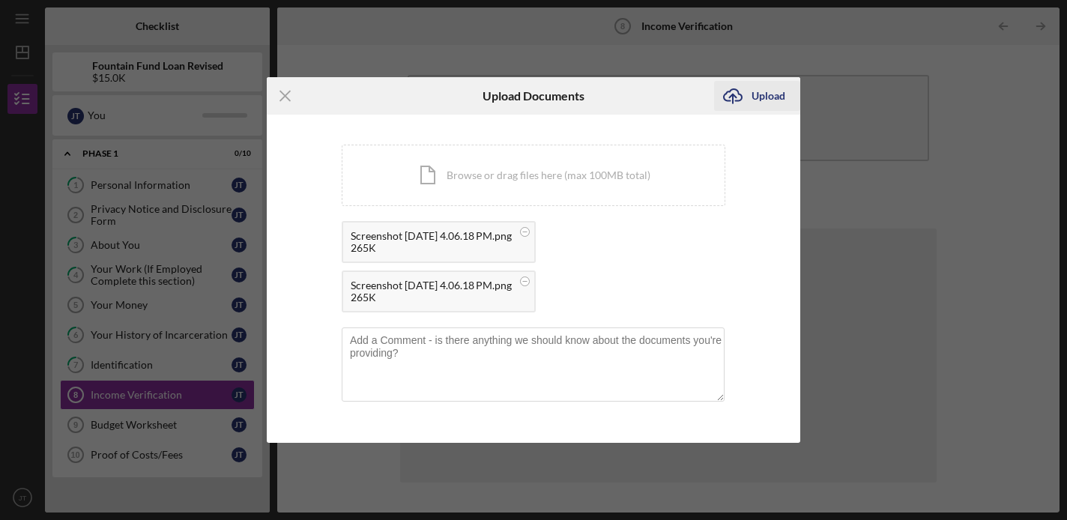
click at [736, 98] on icon "Icon/Upload" at bounding box center [732, 95] width 37 height 37
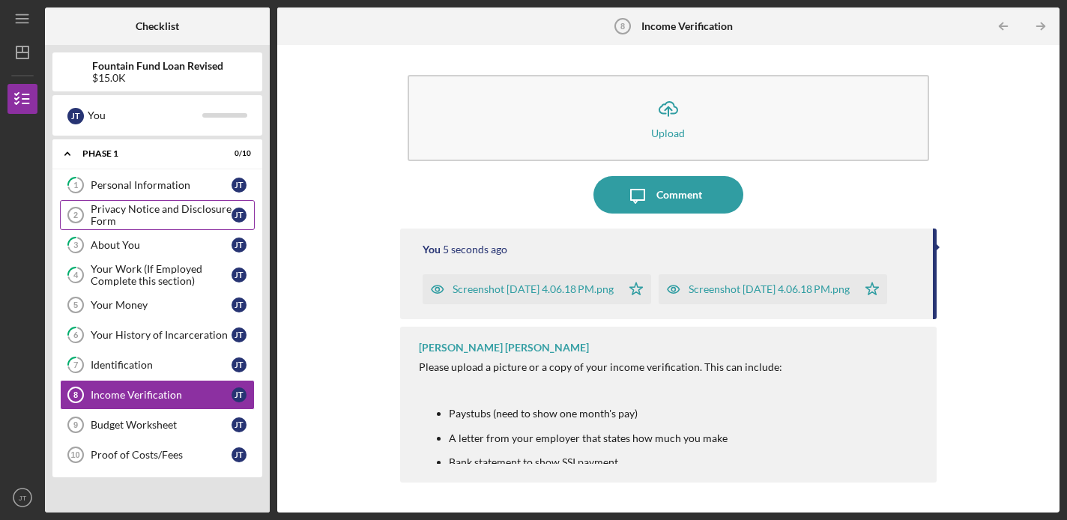
click at [158, 213] on div "Privacy Notice and Disclosure Form" at bounding box center [161, 215] width 141 height 24
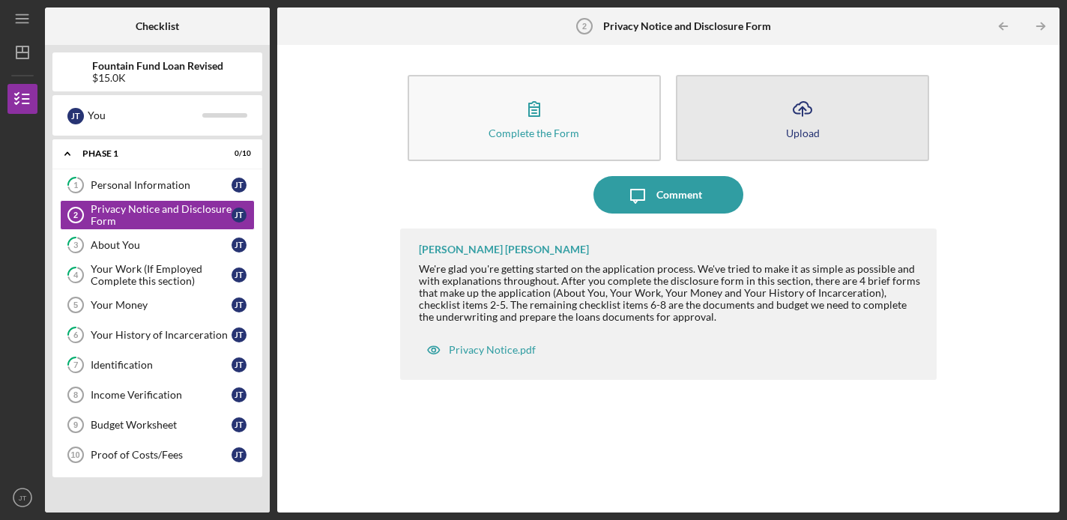
click at [787, 141] on button "Icon/Upload Upload" at bounding box center [802, 118] width 253 height 86
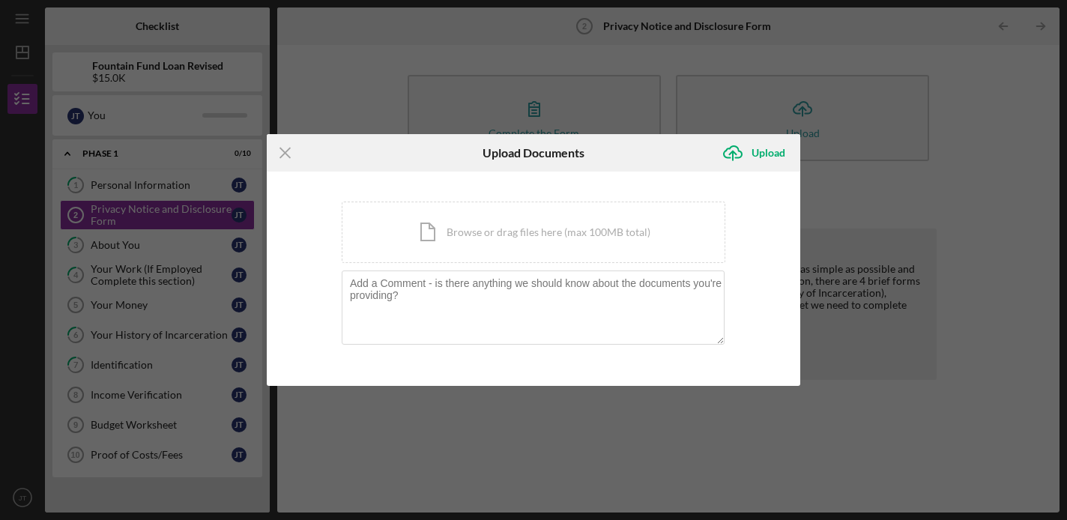
click at [844, 193] on div "Icon/Menu Close Upload Documents Icon/Upload Upload You're uploading documents …" at bounding box center [533, 260] width 1067 height 520
click at [285, 154] on line at bounding box center [285, 153] width 10 height 10
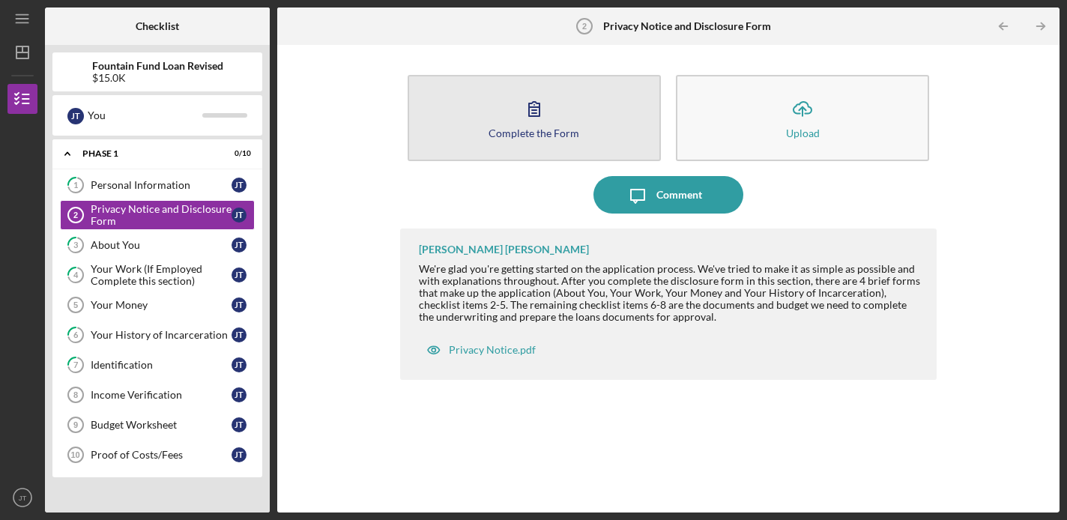
click at [503, 133] on div "Complete the Form" at bounding box center [533, 132] width 91 height 11
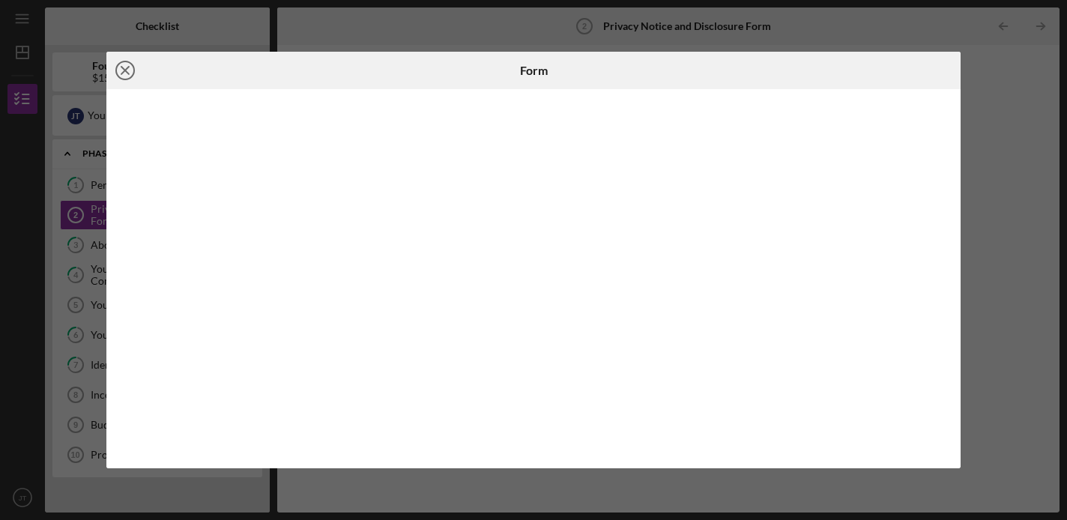
click at [130, 76] on icon "Icon/Close" at bounding box center [124, 70] width 37 height 37
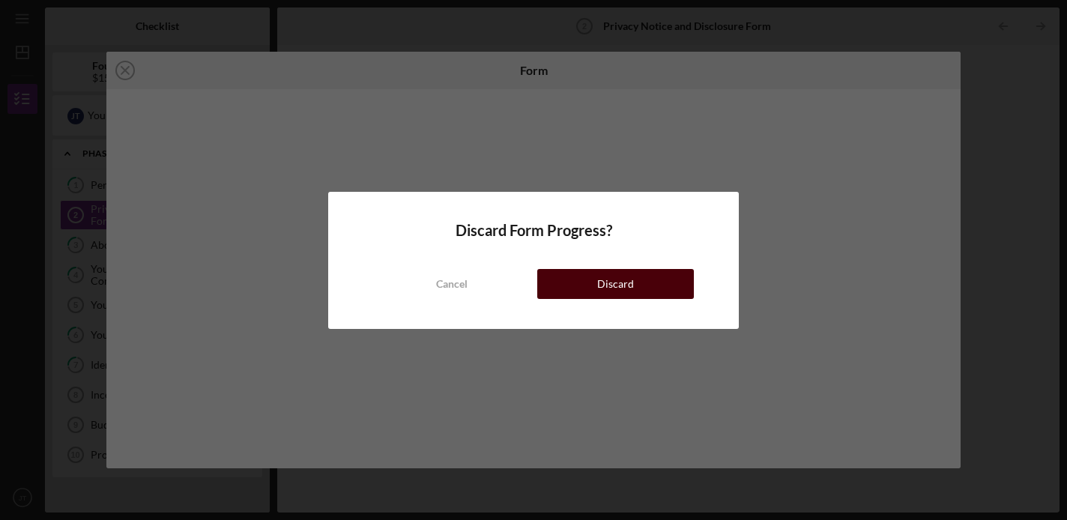
click at [593, 276] on button "Discard" at bounding box center [615, 284] width 157 height 30
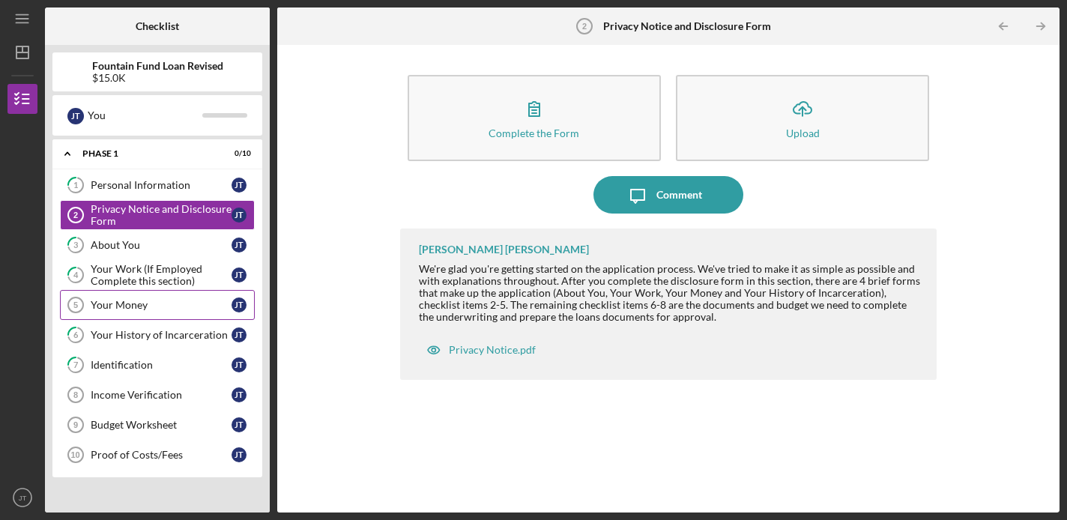
click at [159, 308] on div "Your Money" at bounding box center [161, 305] width 141 height 12
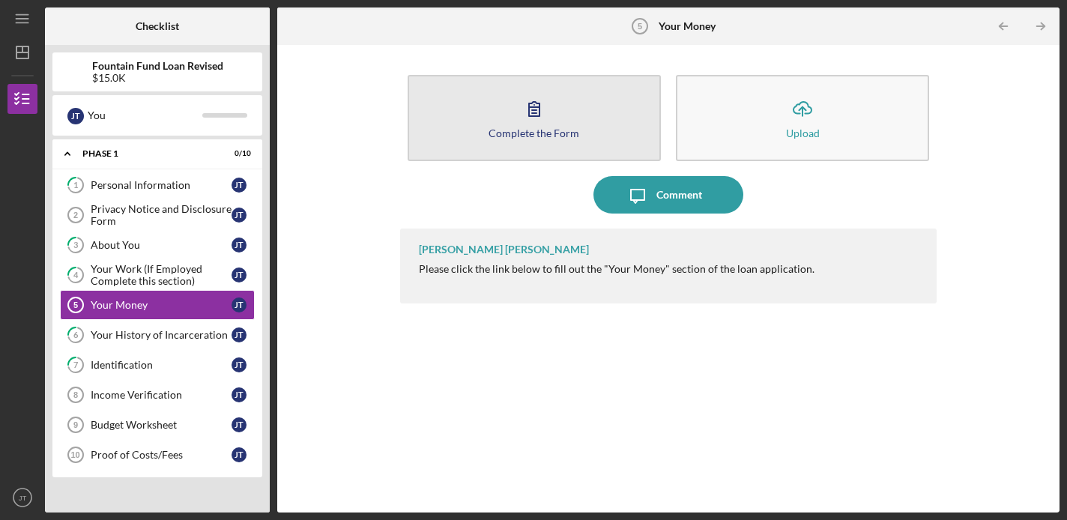
click at [520, 141] on button "Complete the Form Form" at bounding box center [534, 118] width 253 height 86
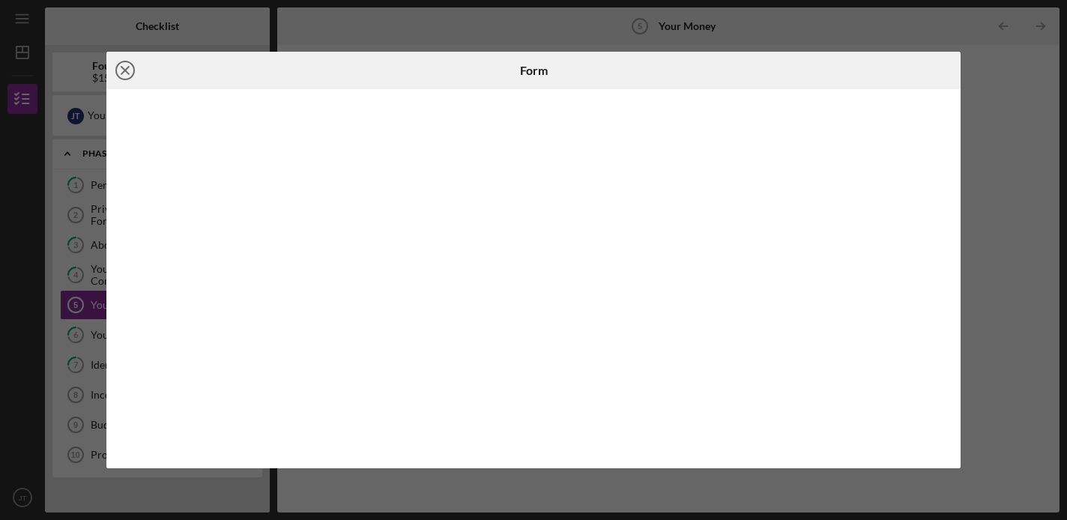
click at [132, 70] on icon "Icon/Close" at bounding box center [124, 70] width 37 height 37
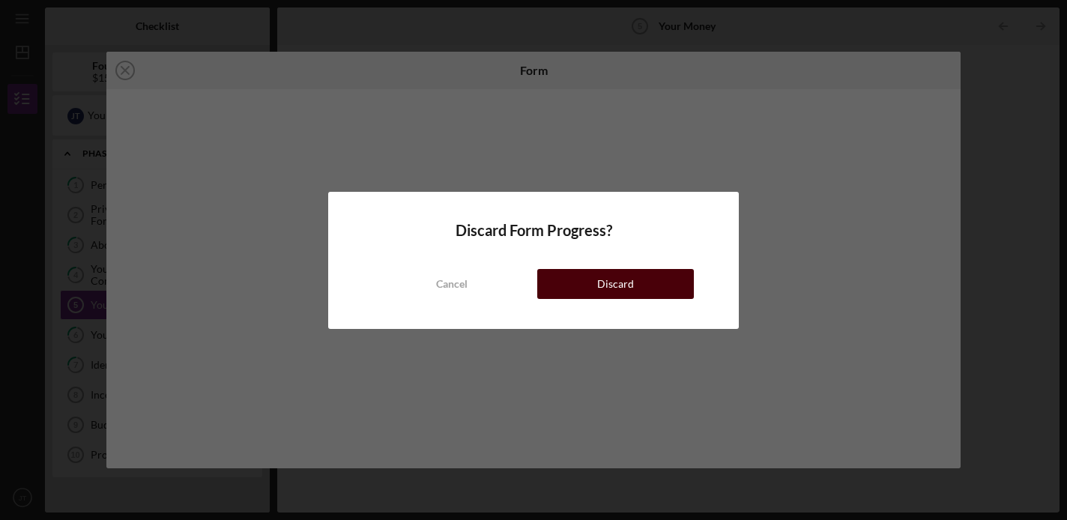
click at [605, 274] on div "Discard" at bounding box center [615, 284] width 37 height 30
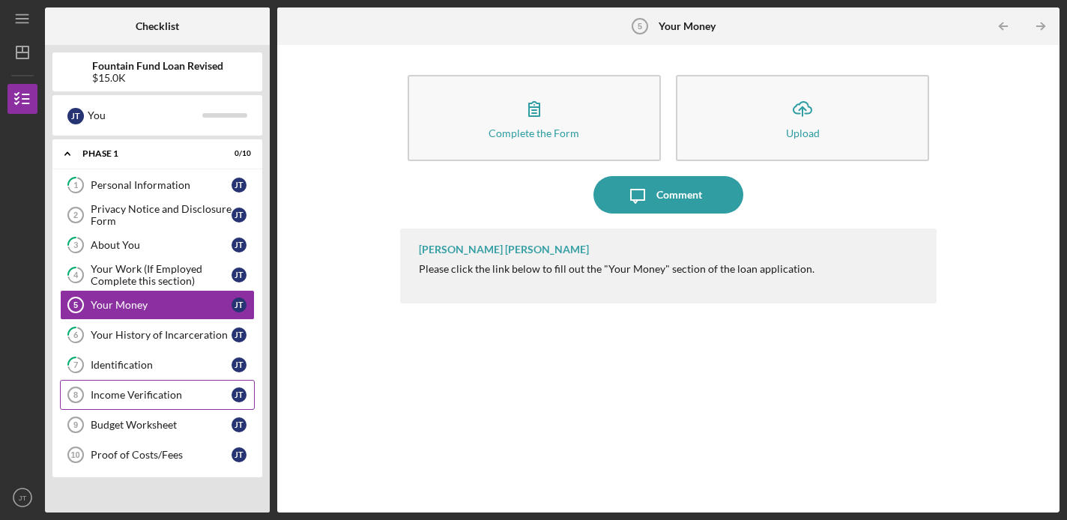
click at [139, 395] on div "Income Verification" at bounding box center [161, 395] width 141 height 12
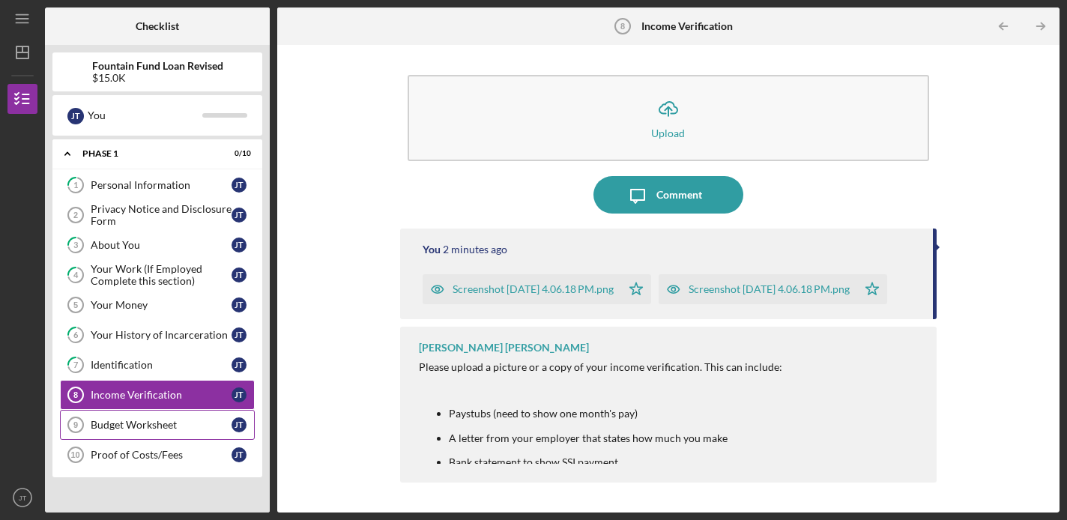
click at [144, 430] on div "Budget Worksheet" at bounding box center [161, 425] width 141 height 12
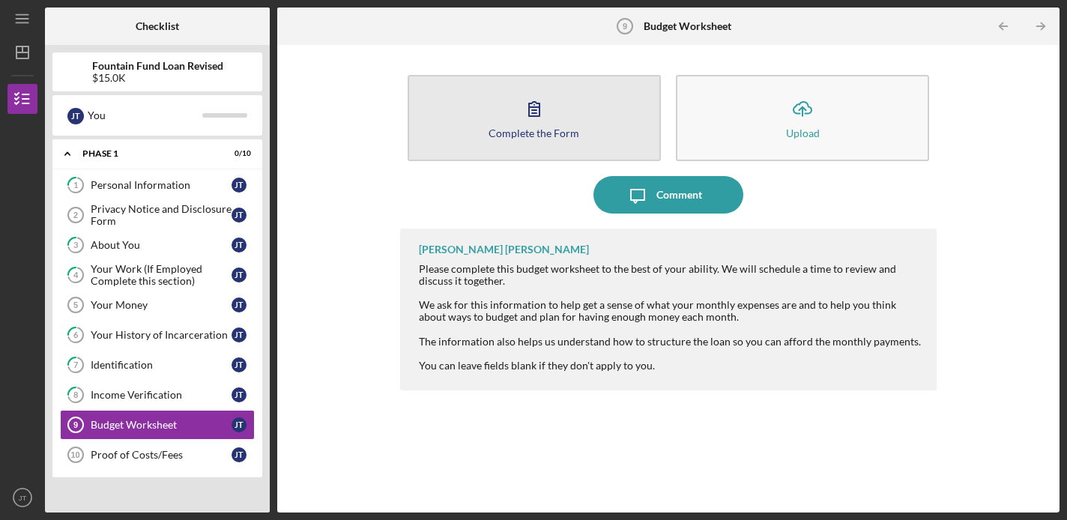
click at [540, 136] on div "Complete the Form" at bounding box center [533, 132] width 91 height 11
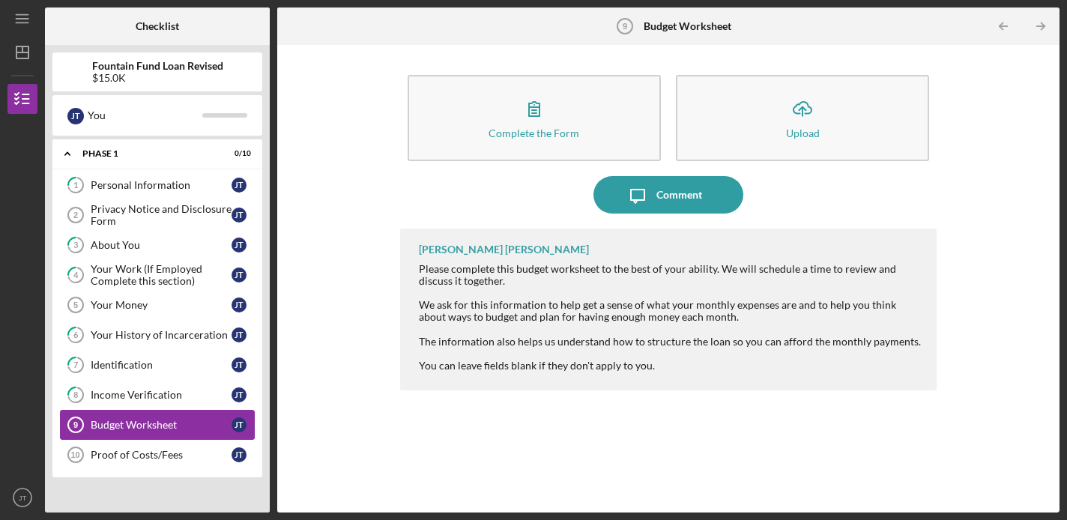
click at [128, 425] on div "Budget Worksheet" at bounding box center [161, 425] width 141 height 12
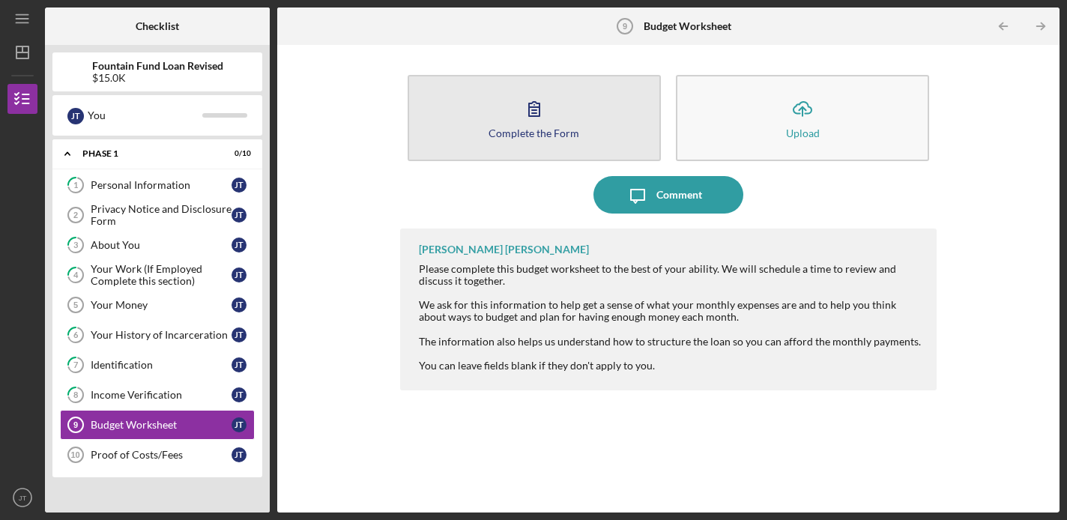
click at [521, 136] on div "Complete the Form" at bounding box center [533, 132] width 91 height 11
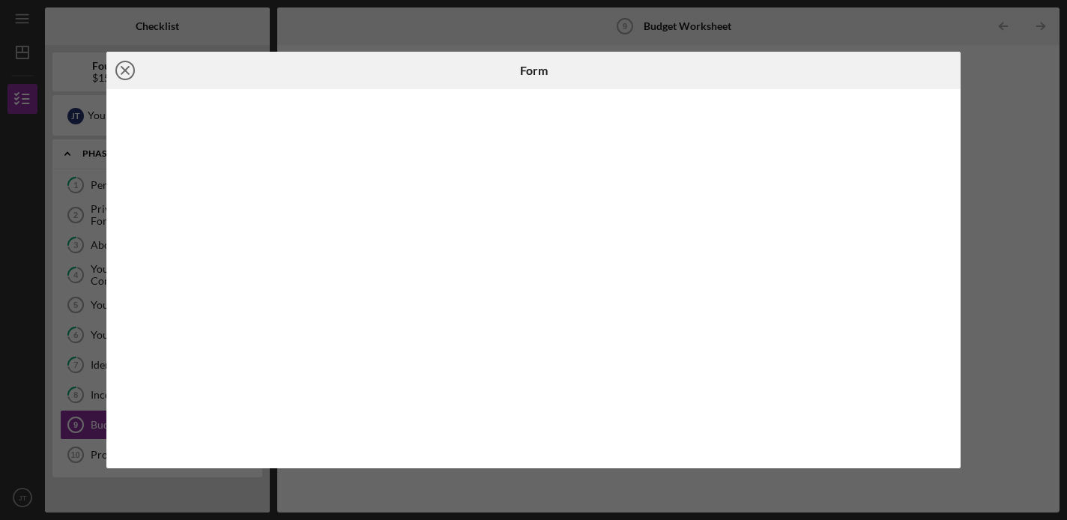
click at [124, 72] on line at bounding box center [124, 70] width 7 height 7
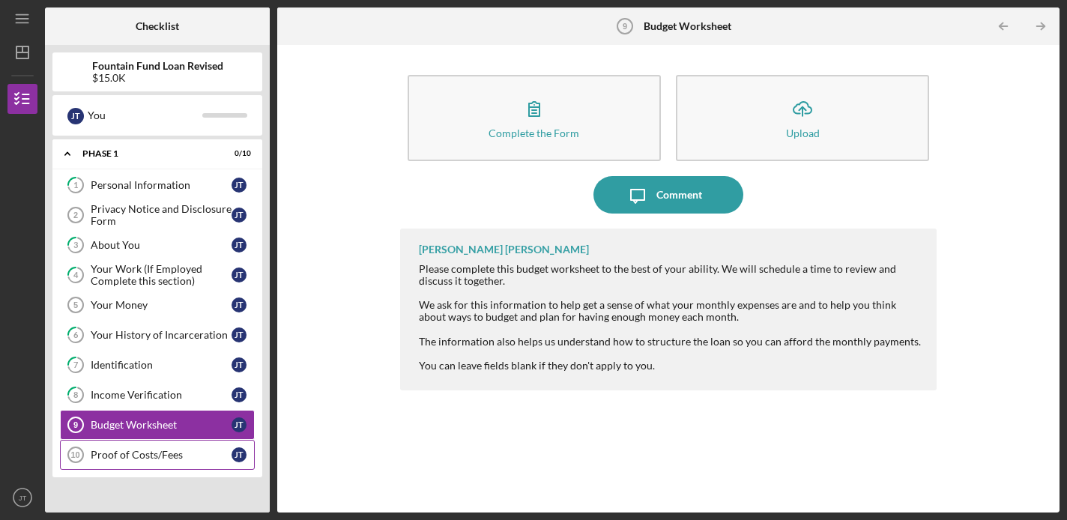
click at [160, 455] on div "Proof of Costs/Fees" at bounding box center [161, 455] width 141 height 12
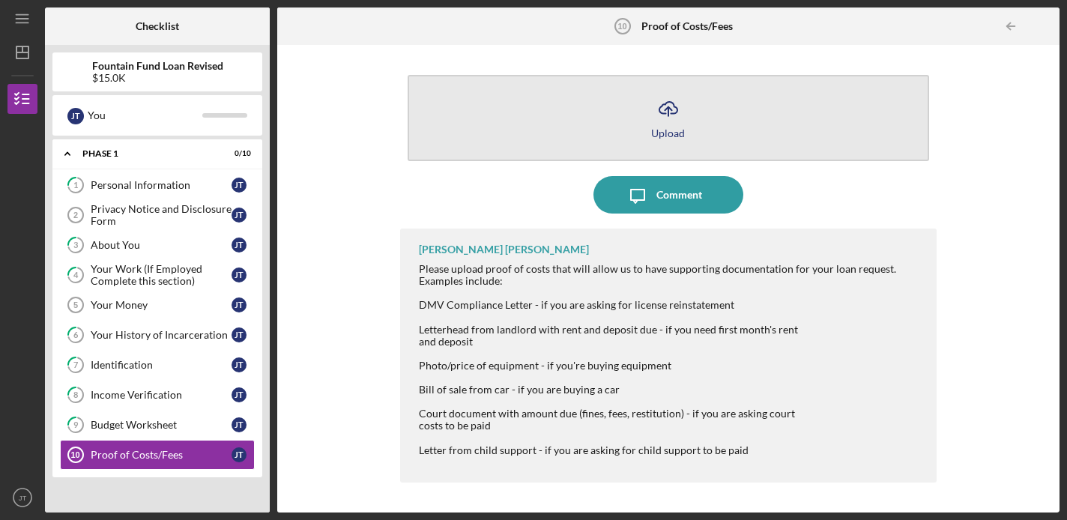
click at [679, 131] on div "Upload" at bounding box center [668, 132] width 34 height 11
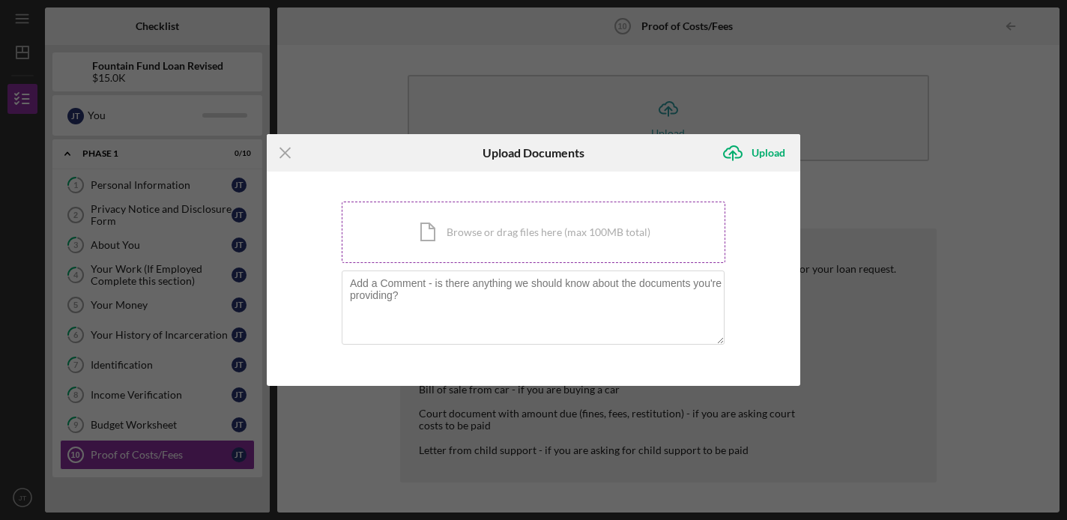
click at [569, 247] on div "Icon/Document Browse or drag files here (max 100MB total) Tap to choose files o…" at bounding box center [534, 232] width 384 height 61
click at [288, 151] on icon "Icon/Menu Close" at bounding box center [285, 152] width 37 height 37
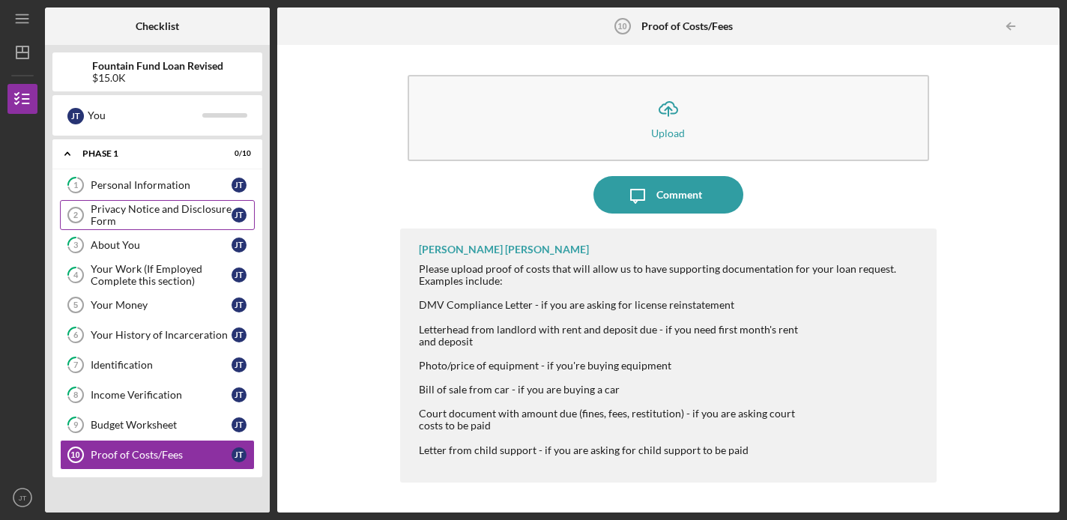
click at [162, 217] on div "Privacy Notice and Disclosure Form" at bounding box center [161, 215] width 141 height 24
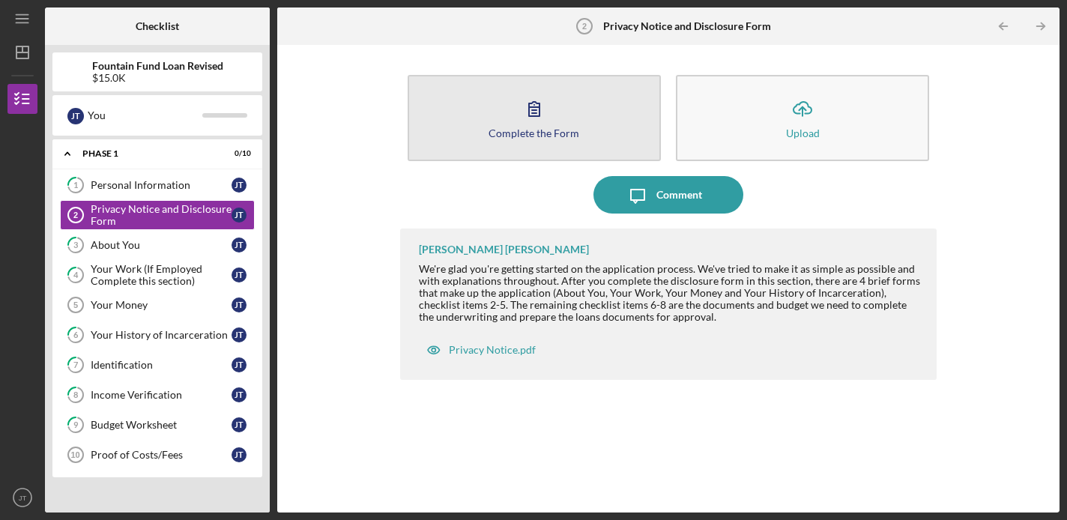
click at [523, 124] on icon "button" at bounding box center [533, 108] width 37 height 37
click at [533, 127] on div "Complete the Form" at bounding box center [533, 132] width 91 height 11
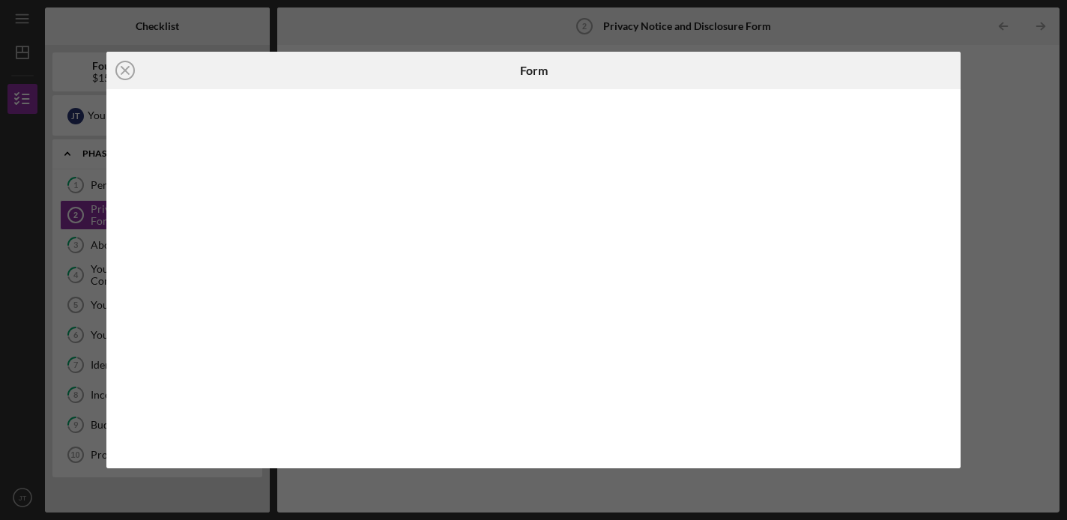
click at [1008, 160] on div "Icon/Close Form" at bounding box center [533, 260] width 1067 height 520
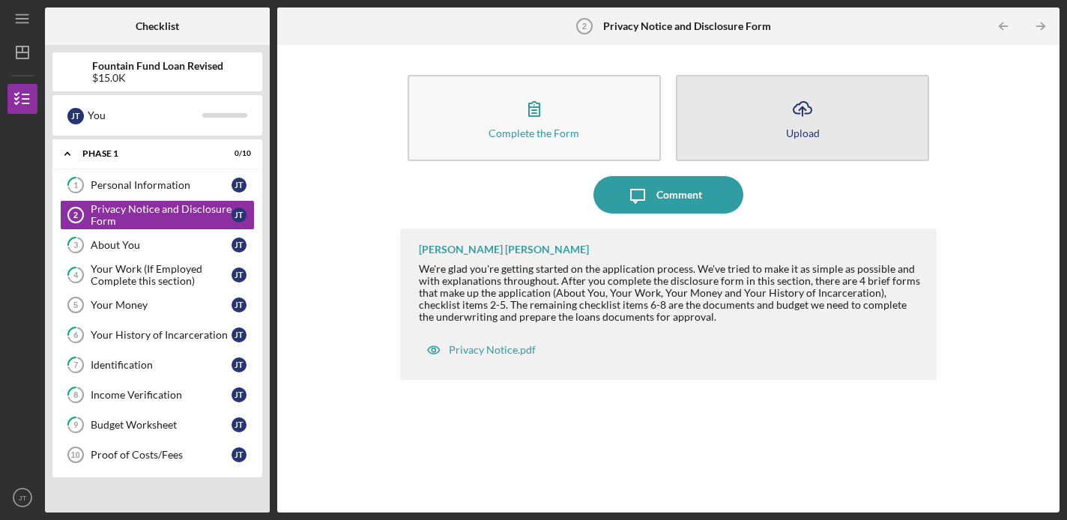
click at [812, 125] on icon "Icon/Upload" at bounding box center [802, 108] width 37 height 37
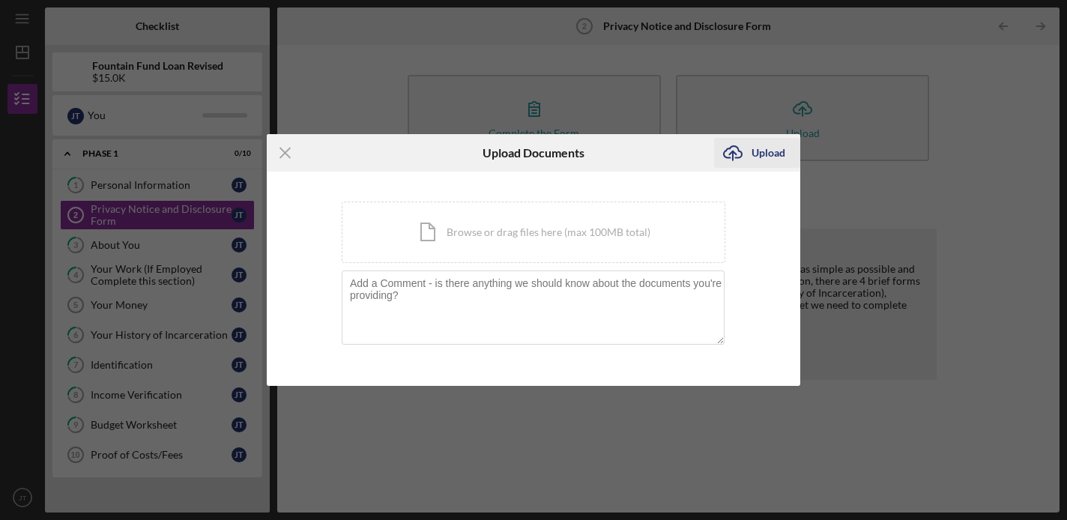
click at [751, 154] on icon "Icon/Upload" at bounding box center [732, 152] width 37 height 37
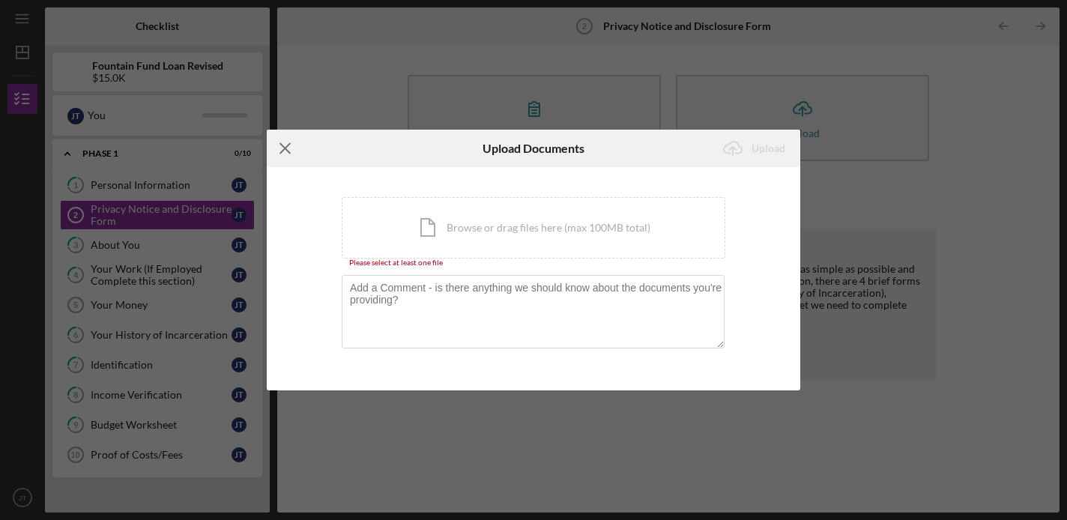
click at [285, 151] on icon "Icon/Menu Close" at bounding box center [285, 148] width 37 height 37
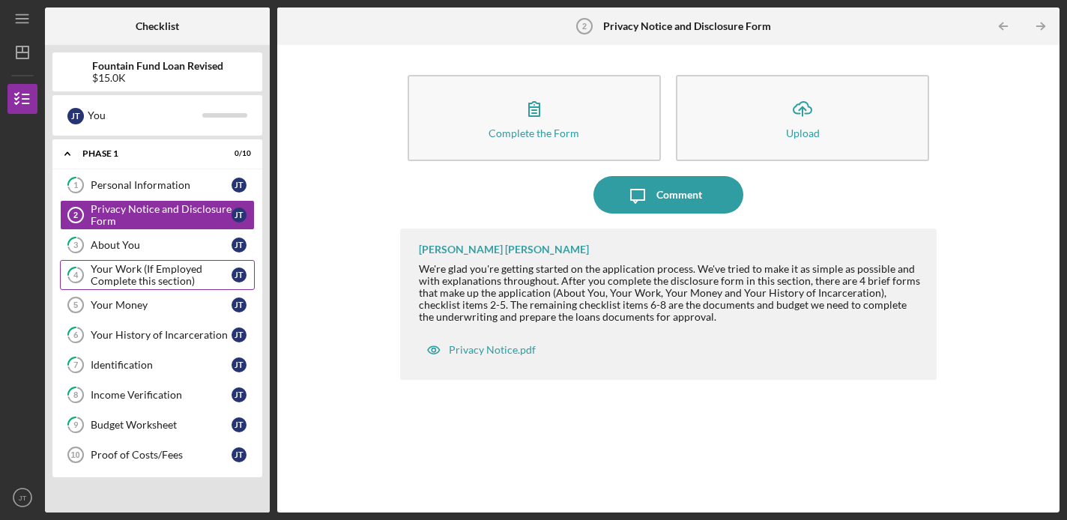
click at [170, 267] on div "Your Work (If Employed Complete this section)" at bounding box center [161, 275] width 141 height 24
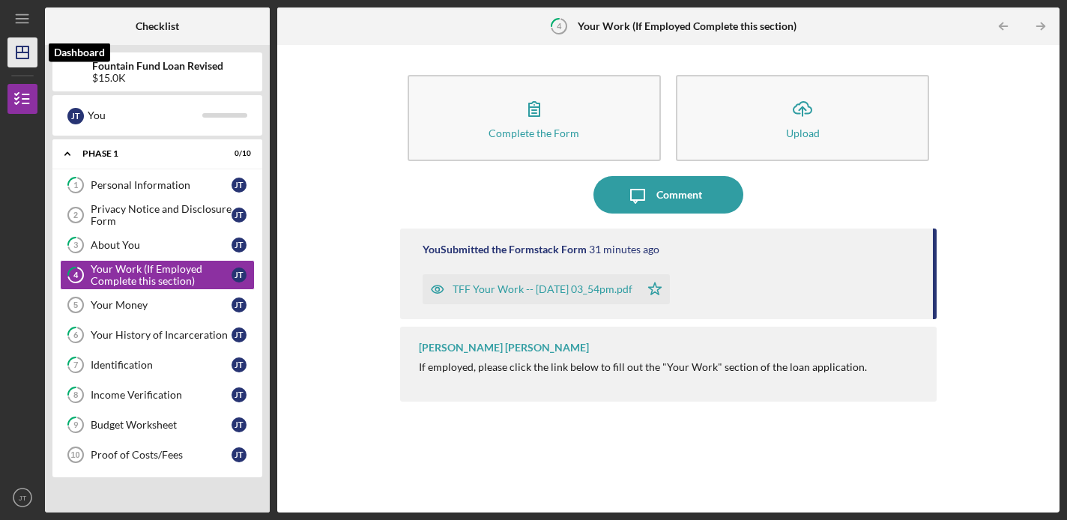
click at [21, 50] on icon "Icon/Dashboard" at bounding box center [22, 52] width 37 height 37
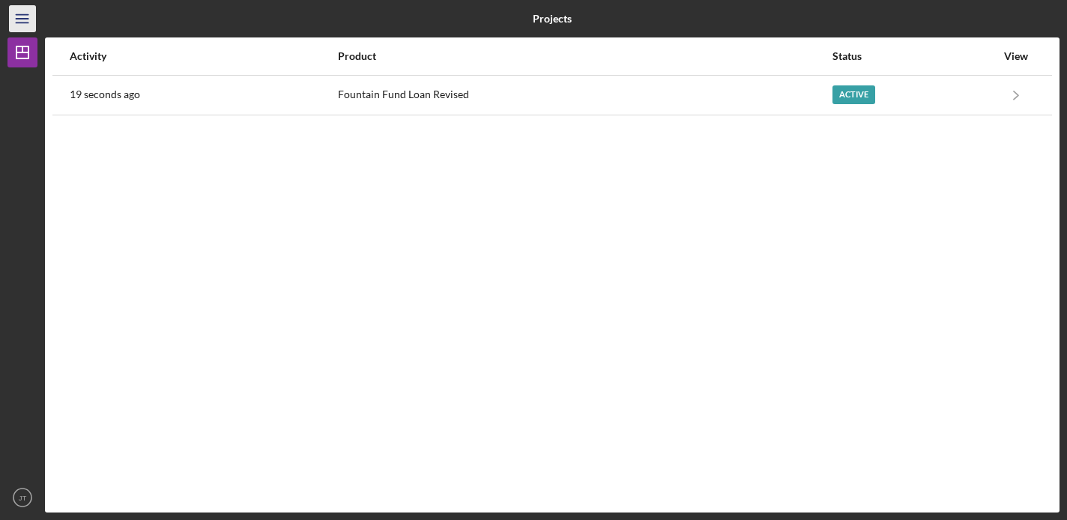
click at [22, 15] on line "button" at bounding box center [22, 15] width 12 height 0
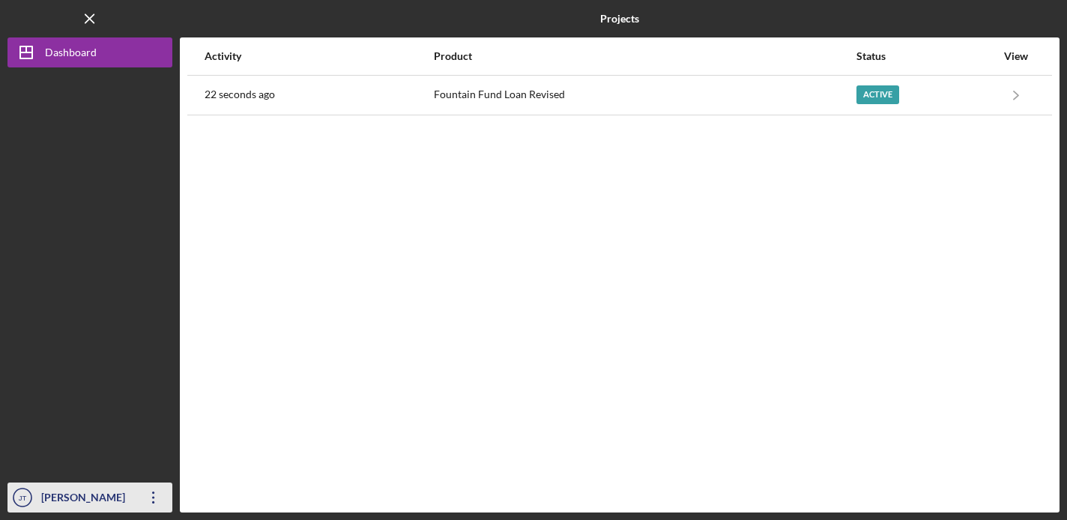
click at [152, 503] on icon "Icon/Overflow" at bounding box center [153, 497] width 37 height 37
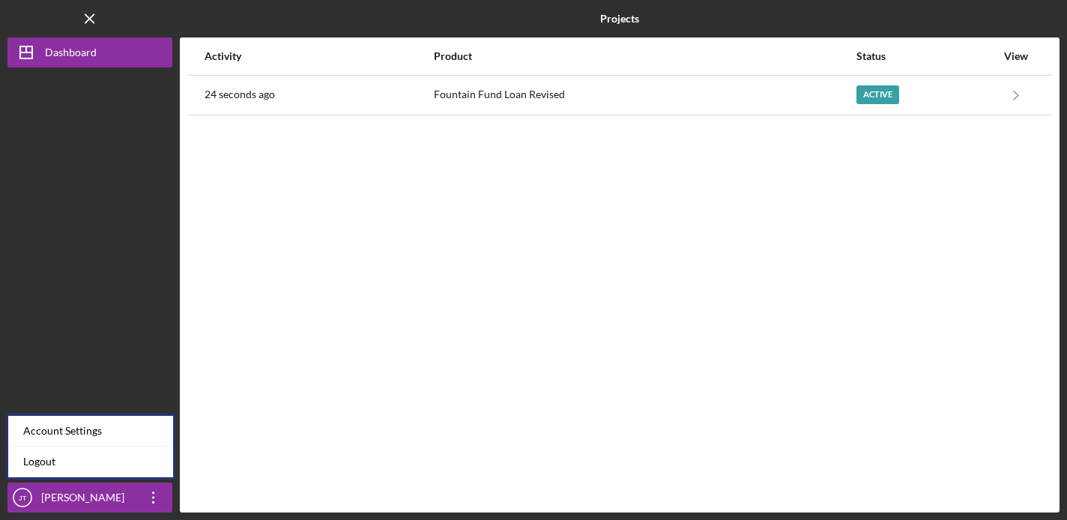
click at [249, 350] on div "Activity Product Status View 24 seconds ago Fountain Fund Loan Revised Active I…" at bounding box center [620, 274] width 880 height 475
